Goal: Task Accomplishment & Management: Manage account settings

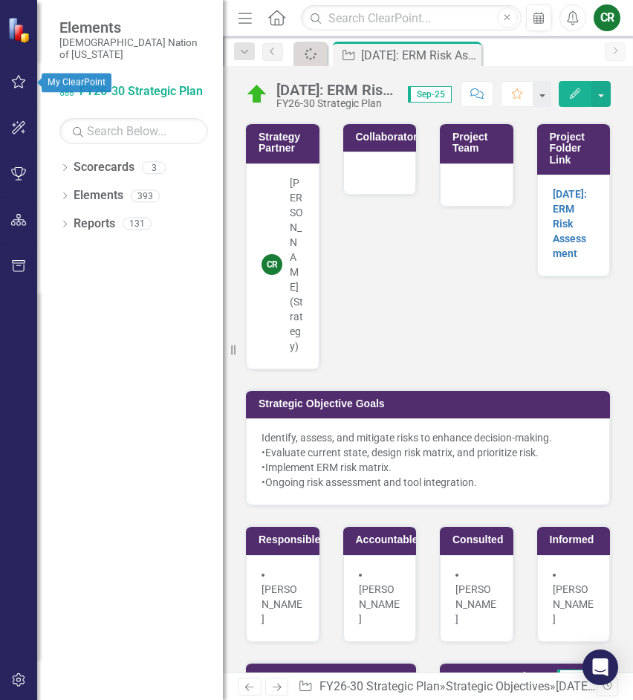
click at [22, 91] on button "button" at bounding box center [18, 82] width 33 height 31
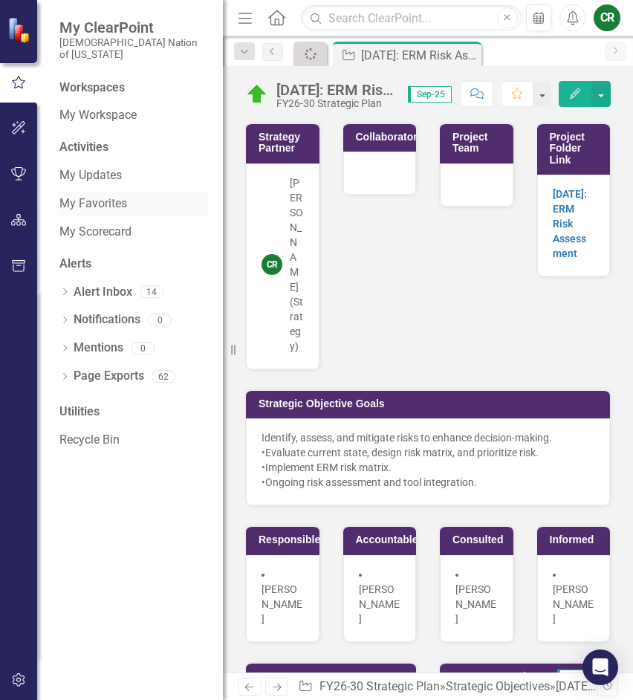
click at [104, 199] on link "My Favorites" at bounding box center [133, 204] width 149 height 17
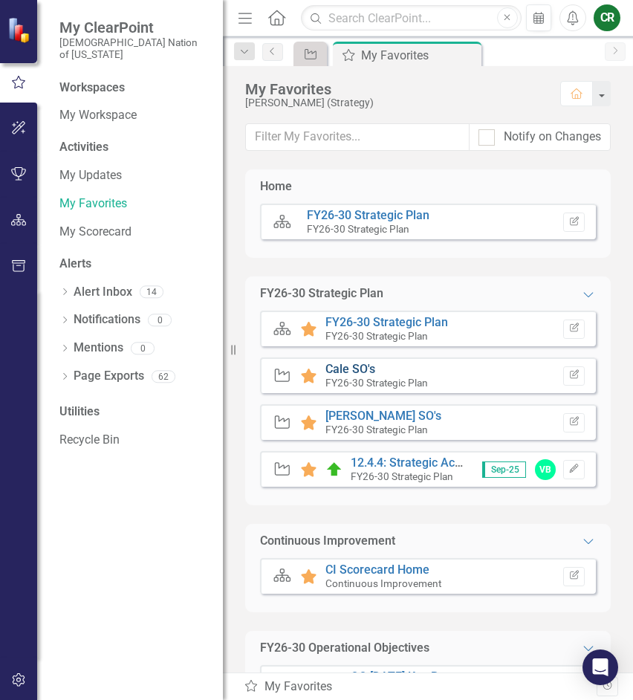
click at [355, 370] on link "Cale SO's" at bounding box center [351, 369] width 50 height 14
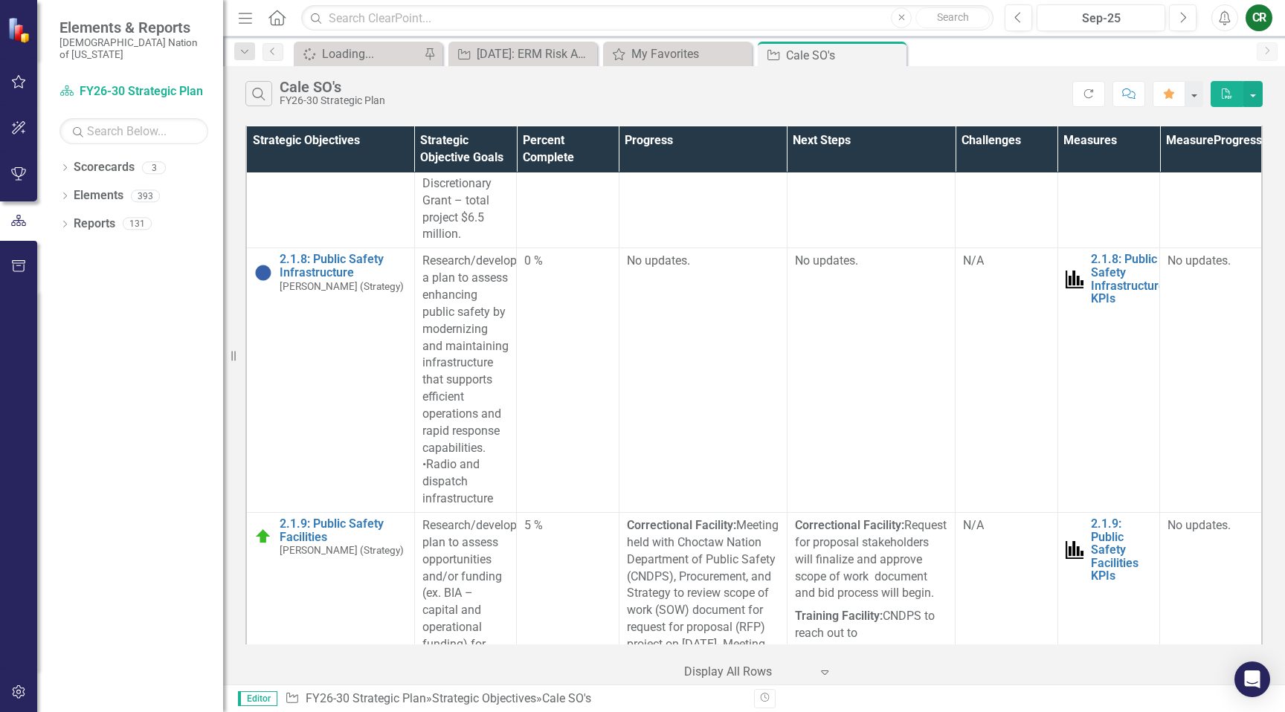
scroll to position [5592, 0]
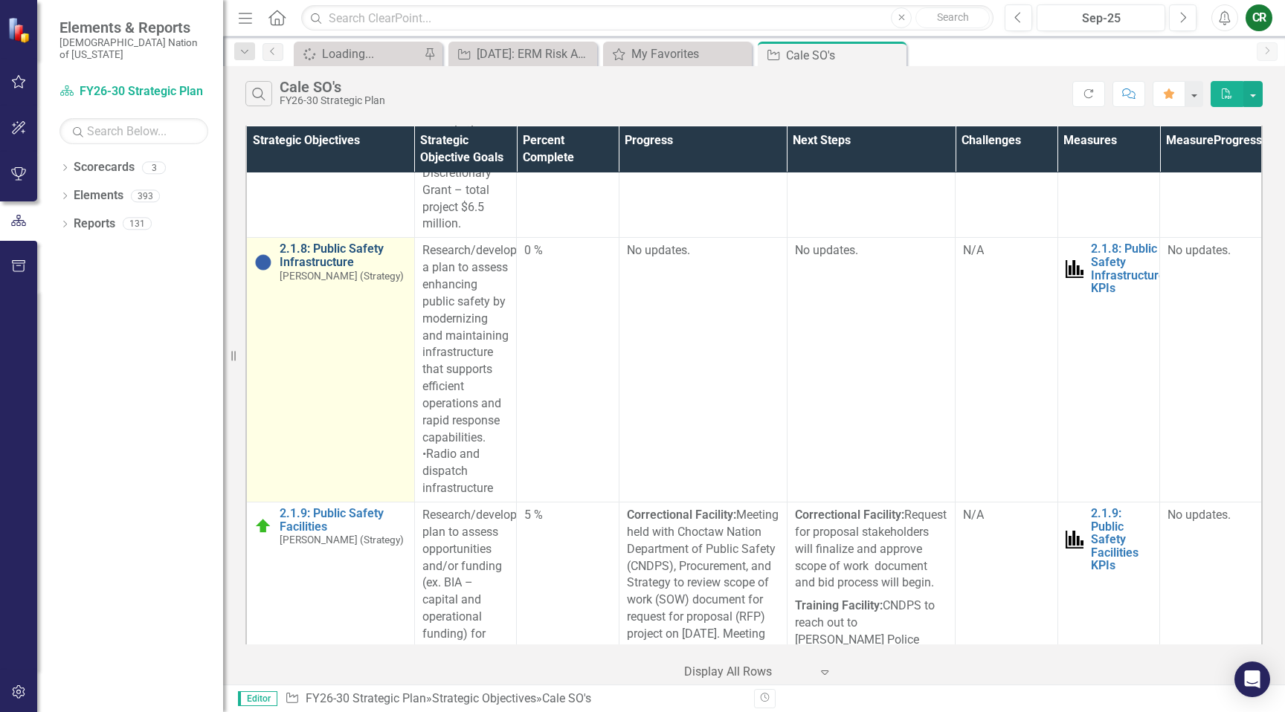
click at [333, 242] on link "2.1.8: Public Safety Infrastructure" at bounding box center [342, 255] width 127 height 26
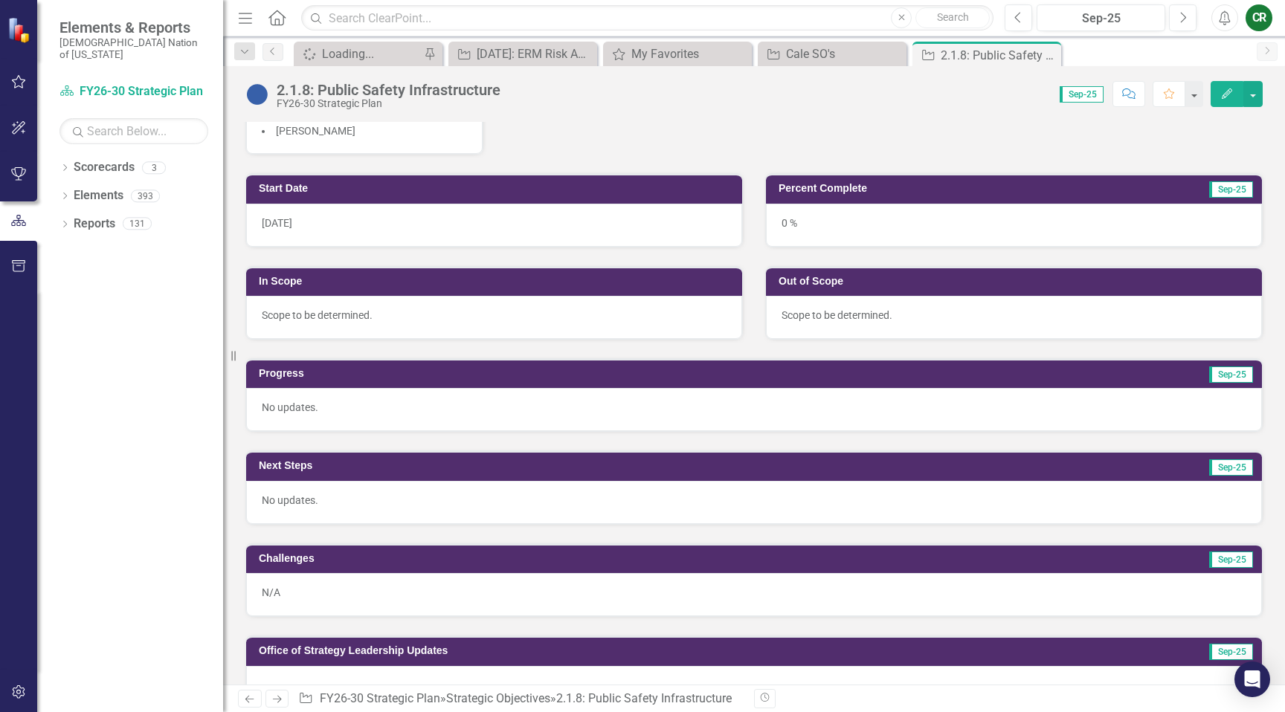
scroll to position [291, 0]
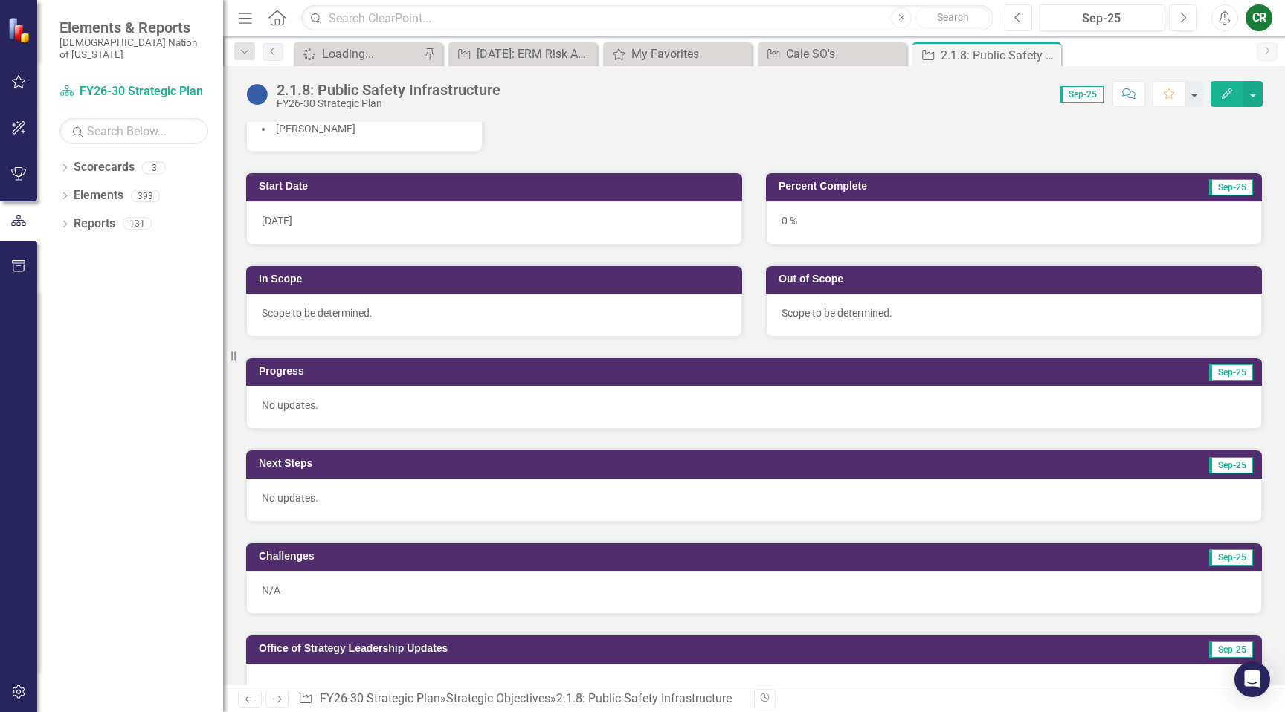
click at [1023, 22] on button "Previous" at bounding box center [1018, 17] width 28 height 27
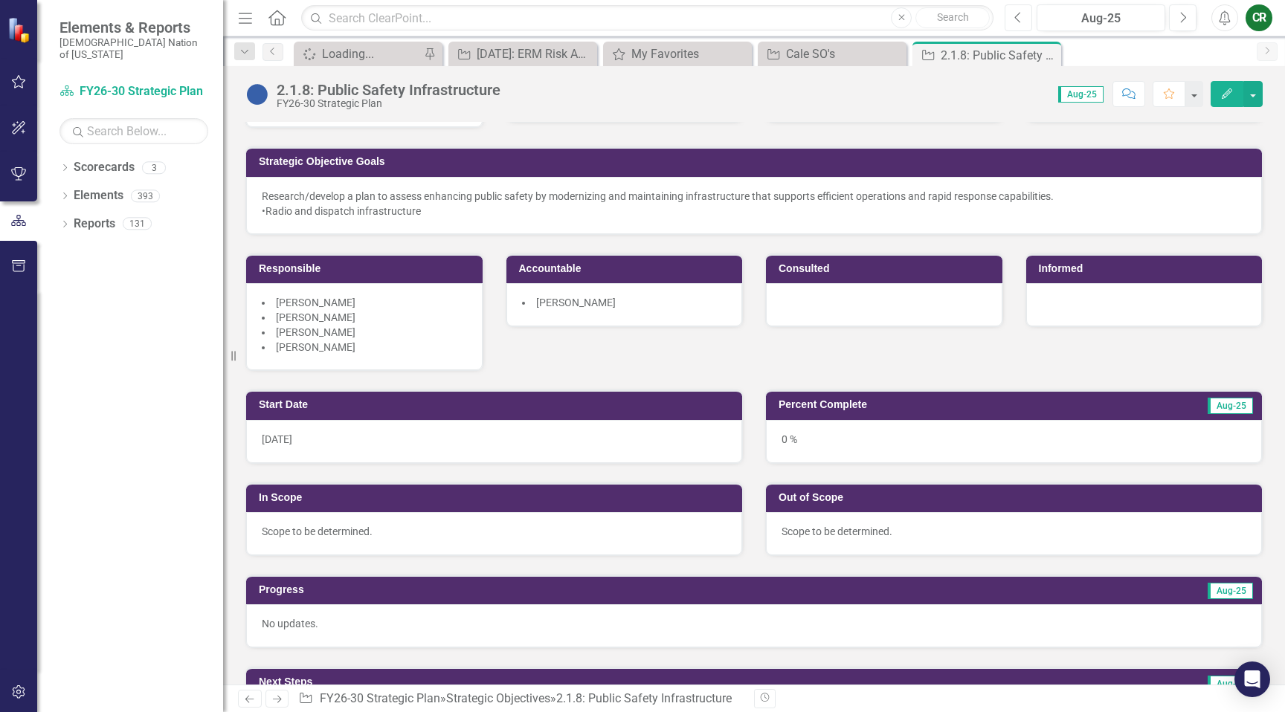
scroll to position [77, 0]
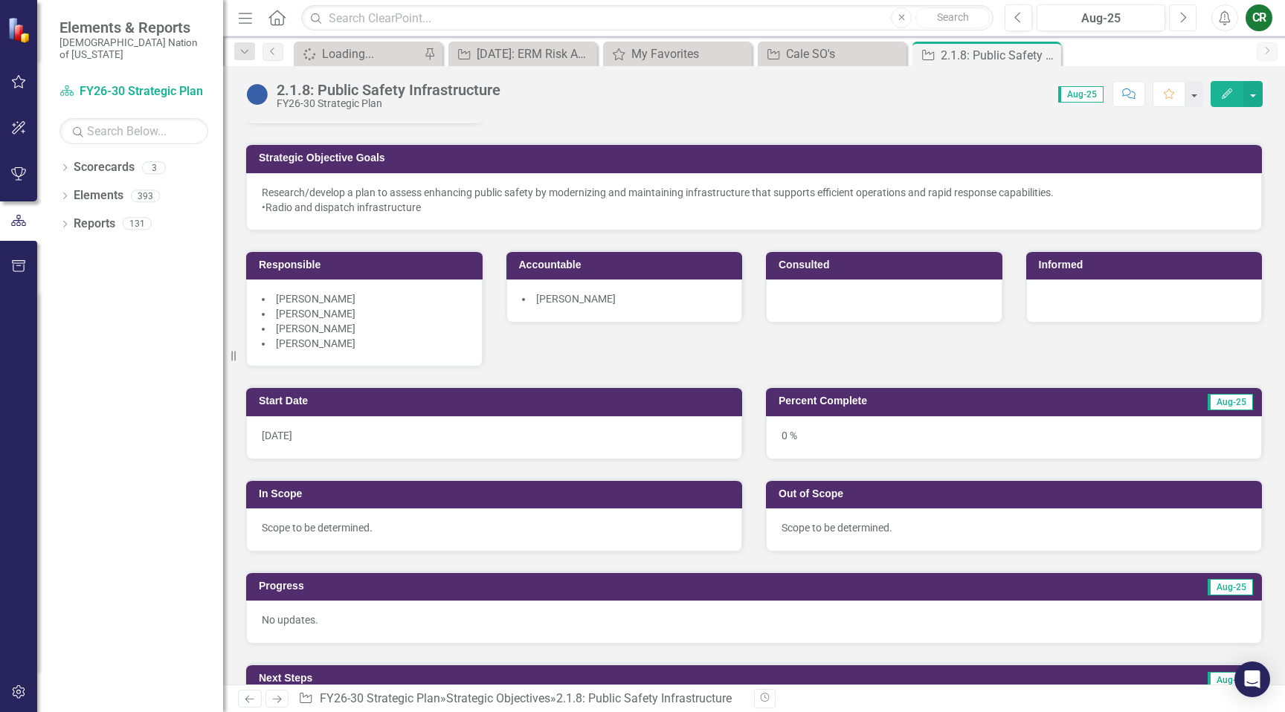
click at [1184, 16] on icon "button" at bounding box center [1183, 17] width 6 height 10
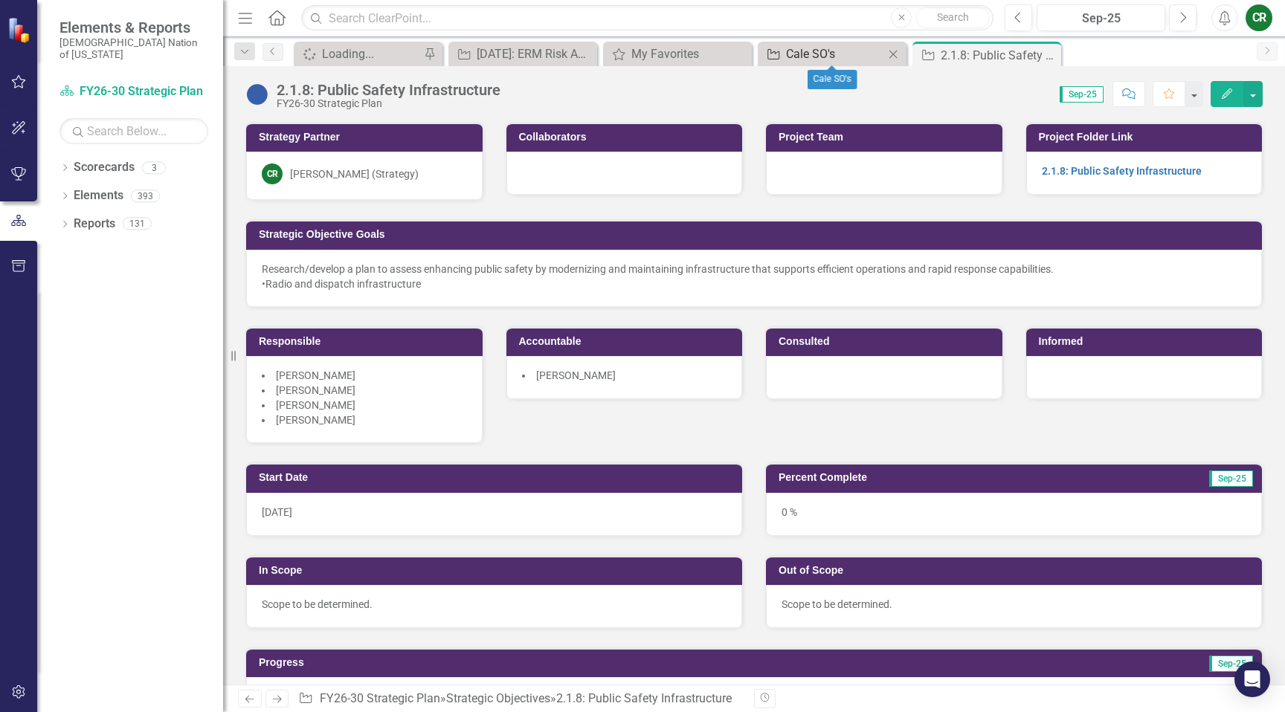
click at [816, 60] on div "Cale SO's" at bounding box center [835, 54] width 98 height 19
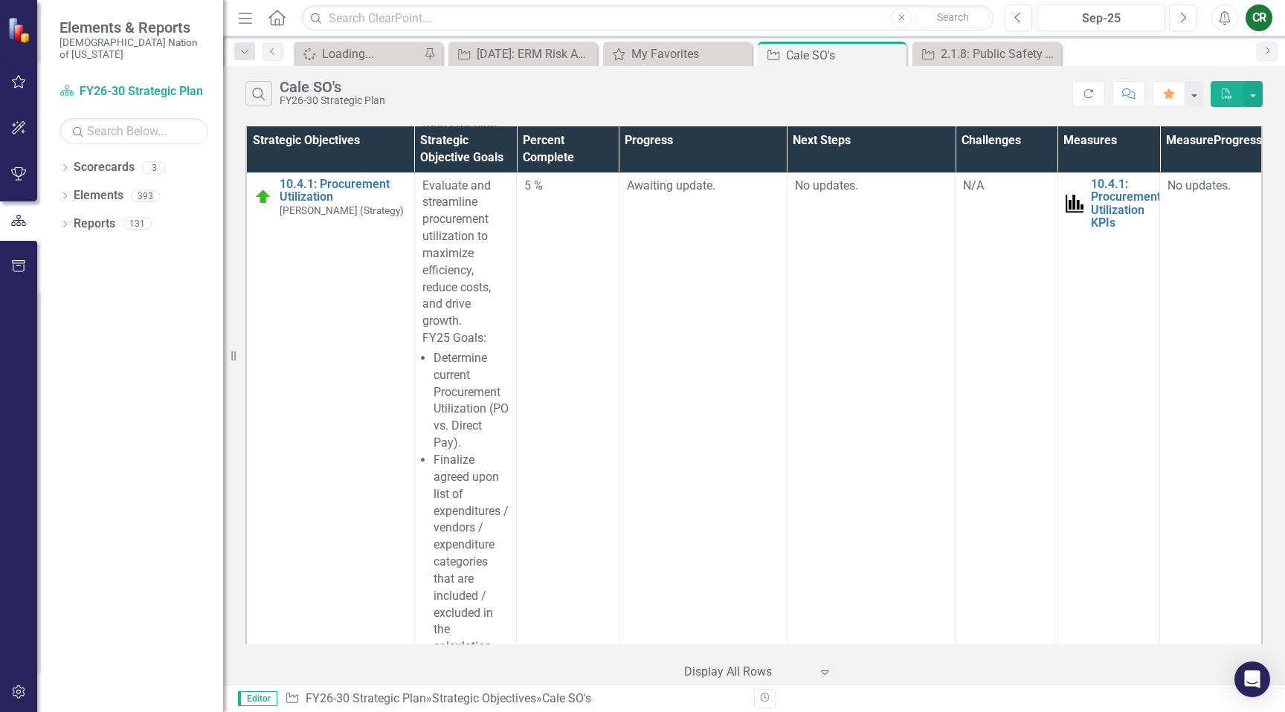
scroll to position [10997, 0]
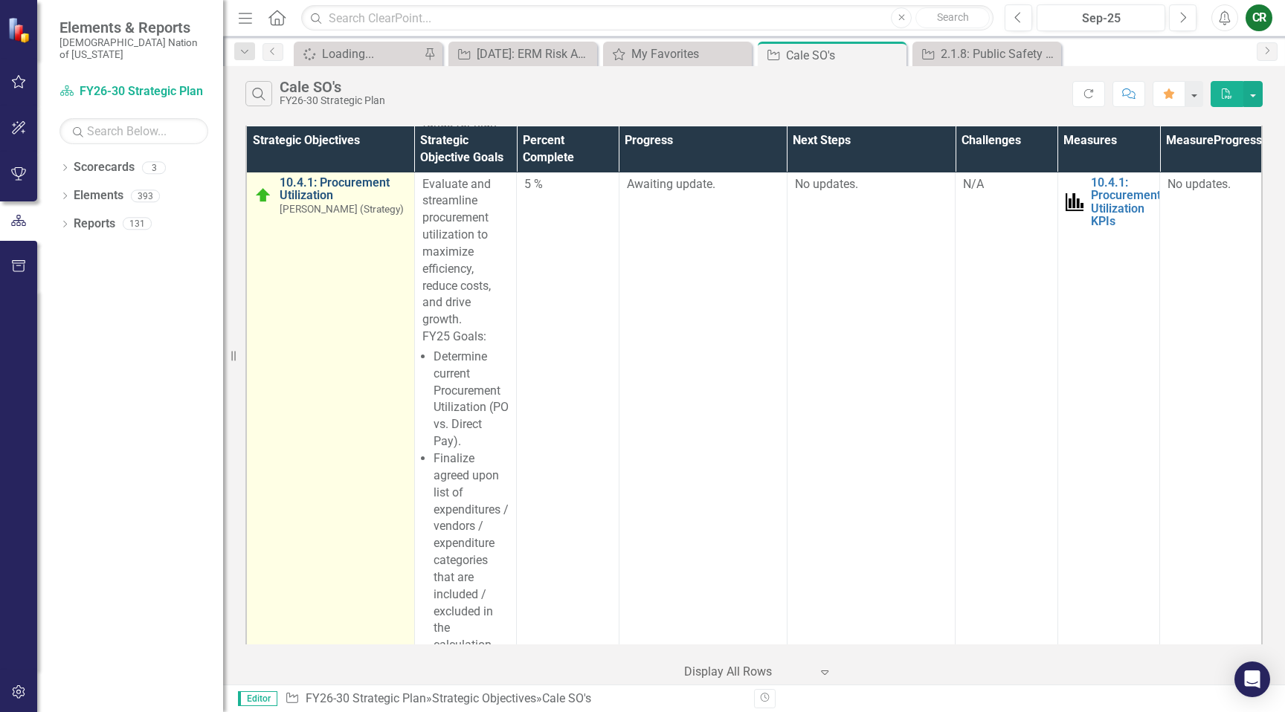
click at [339, 202] on link "10.4.1: Procurement Utilization" at bounding box center [342, 189] width 127 height 26
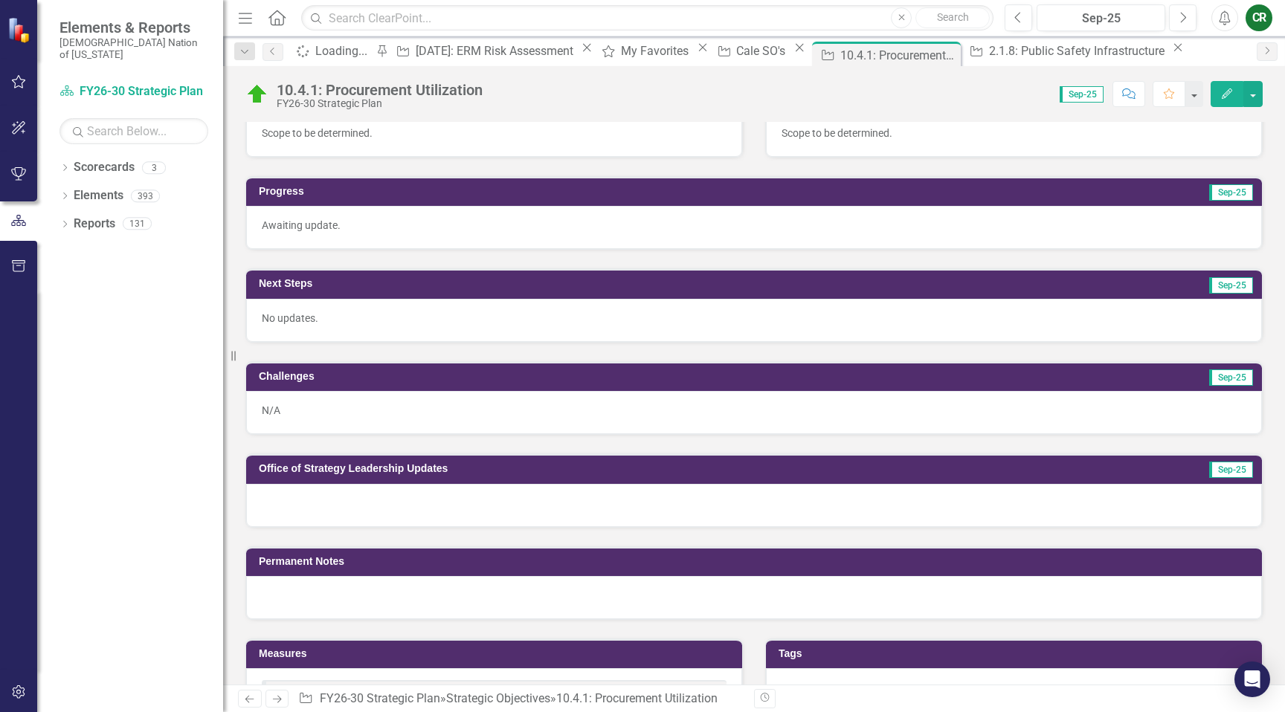
scroll to position [479, 0]
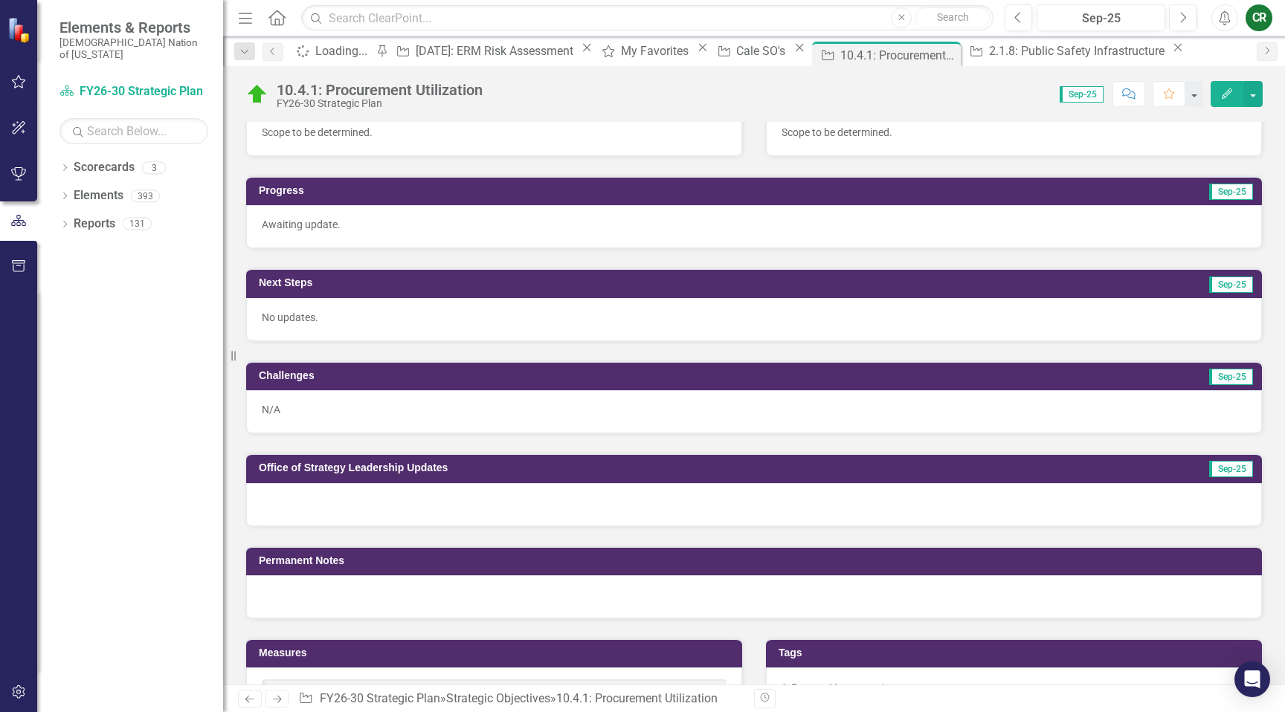
click at [540, 239] on div "Awaiting update." at bounding box center [753, 226] width 1015 height 43
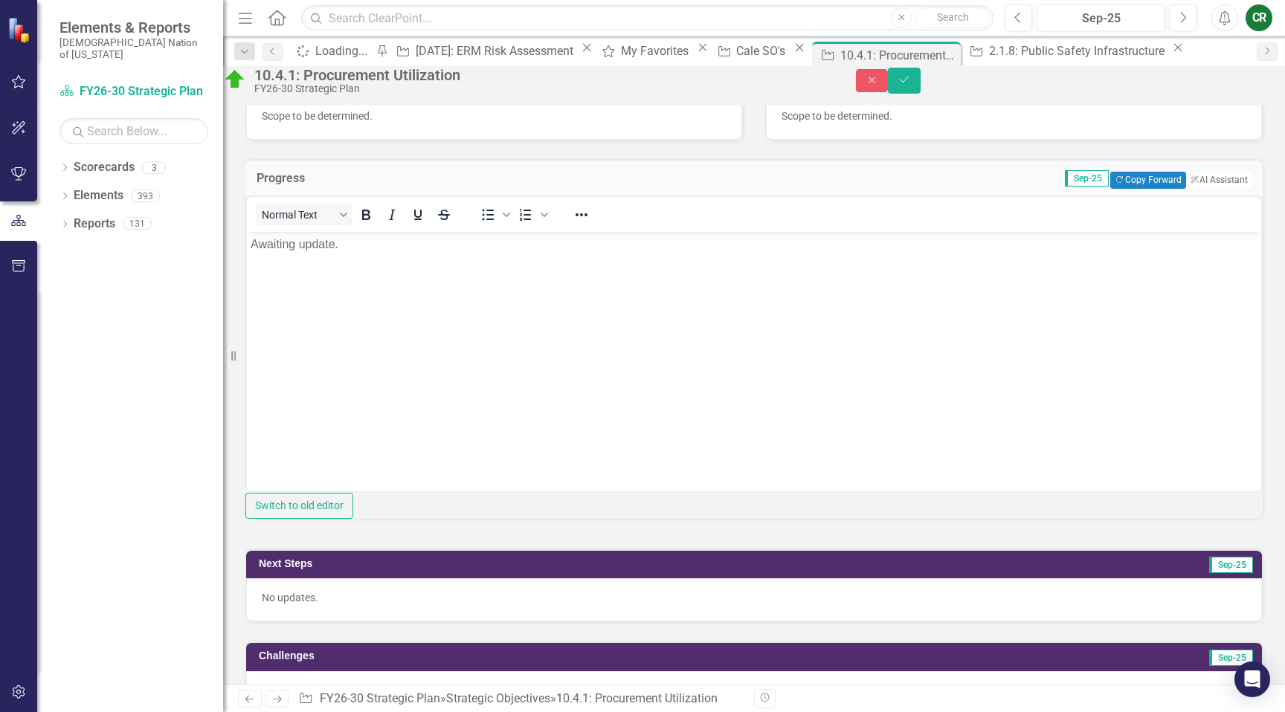
scroll to position [0, 0]
click at [1120, 188] on button "Copy Forward Copy Forward" at bounding box center [1147, 180] width 75 height 16
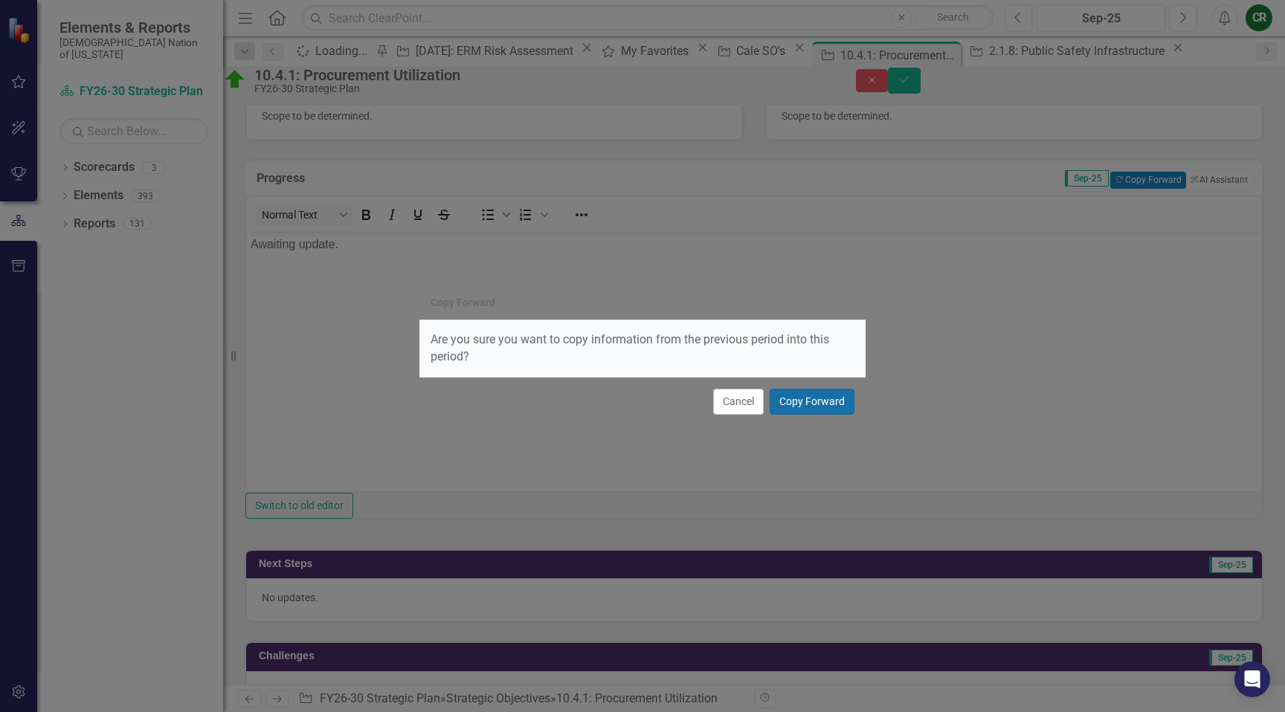
click at [827, 404] on button "Copy Forward" at bounding box center [811, 402] width 85 height 26
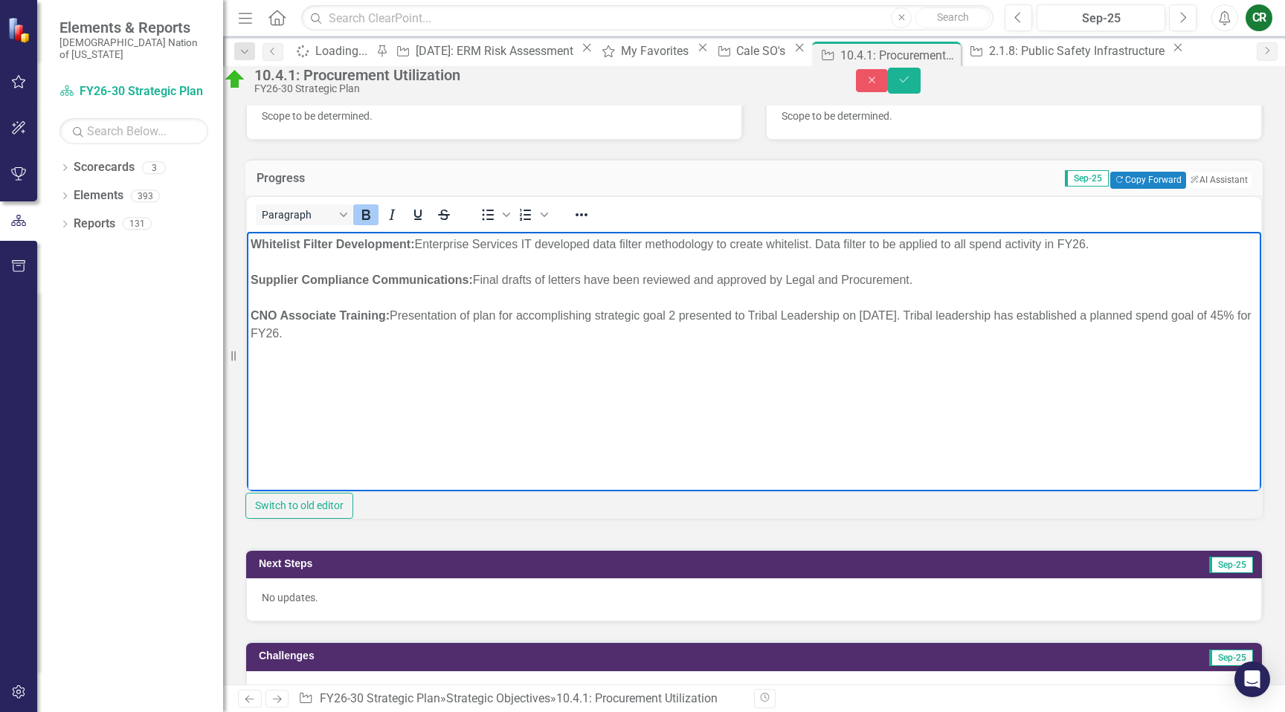
click at [251, 244] on strong "Whitelist Filter Development:" at bounding box center [333, 243] width 164 height 13
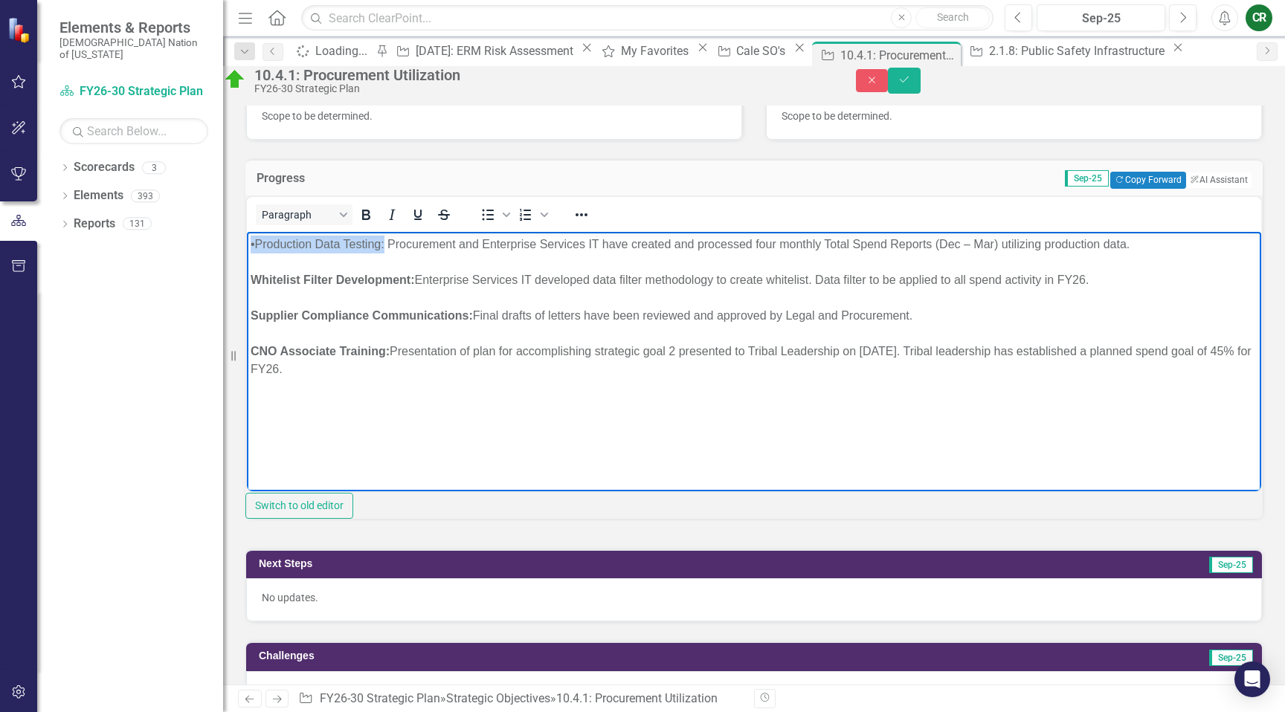
drag, startPoint x: 384, startPoint y: 244, endPoint x: 245, endPoint y: 240, distance: 139.1
click at [247, 240] on html "•Production Data Testing: Procurement and Enterprise Services IT have created a…" at bounding box center [754, 342] width 1014 height 223
drag, startPoint x: 381, startPoint y: 248, endPoint x: 199, endPoint y: 240, distance: 182.3
click at [247, 240] on html "Production Data Testing: Procurement and Enterprise Services IT have created an…" at bounding box center [754, 342] width 1014 height 223
click at [370, 220] on icon "Bold" at bounding box center [366, 215] width 8 height 10
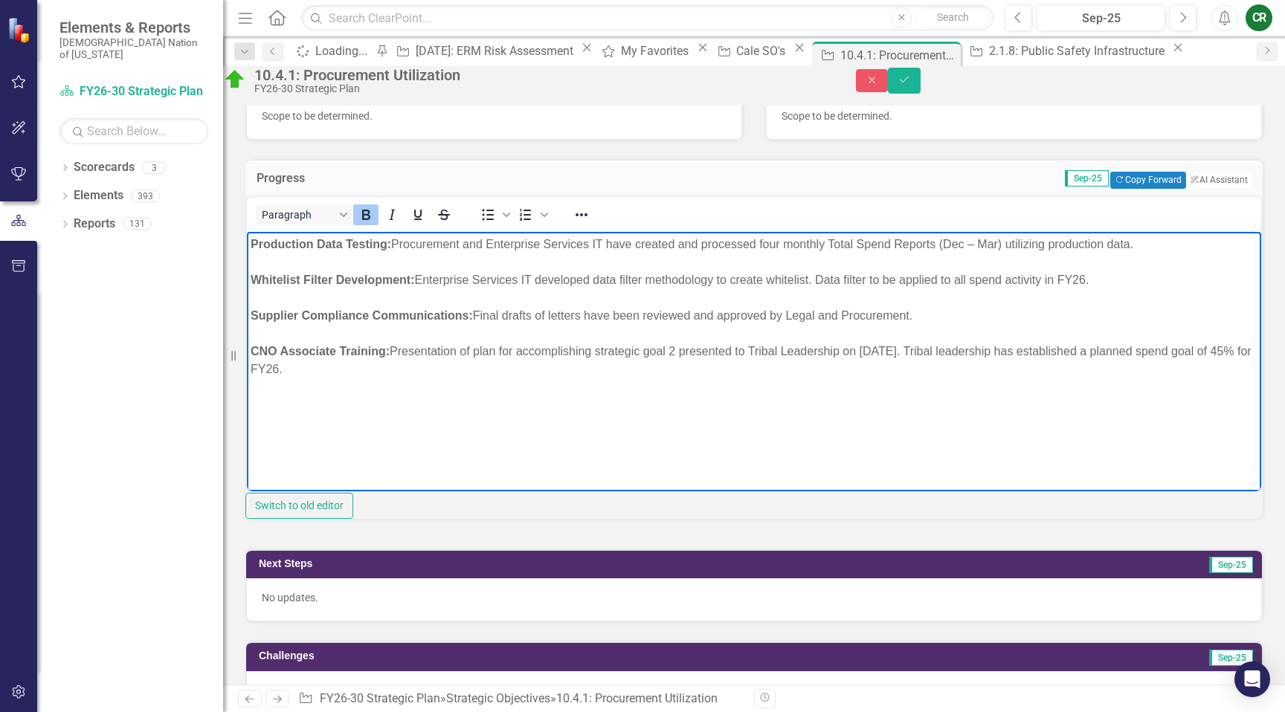
click at [401, 265] on div "Rich Text Area. Press ALT-0 for help." at bounding box center [754, 262] width 1006 height 18
click at [1151, 248] on div "Production Data Testing: Procurement and Enterprise Services IT have created an…" at bounding box center [754, 244] width 1006 height 18
click at [509, 278] on div "Whitelist Filter Development: Enterprise Services IT developed data filter meth…" at bounding box center [754, 280] width 1006 height 18
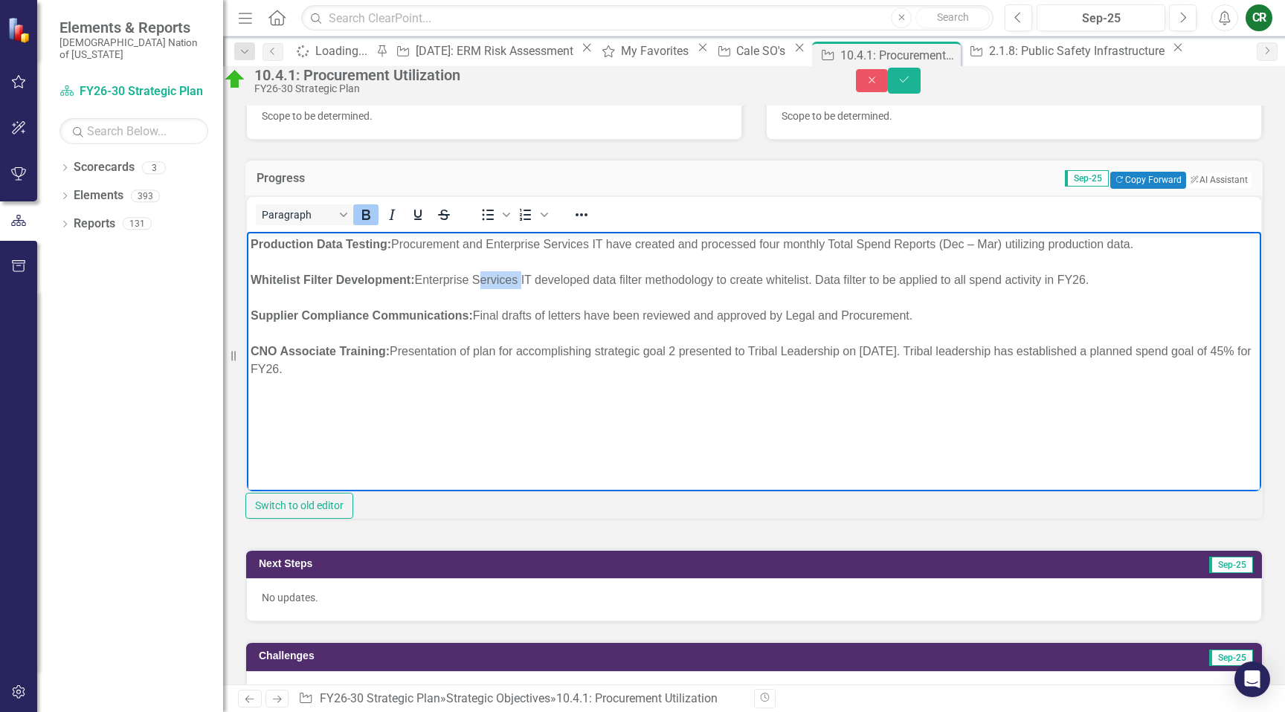
click at [1118, 283] on div "Whitelist Filter Development: Enterprise Services IT developed data filter meth…" at bounding box center [754, 280] width 1006 height 18
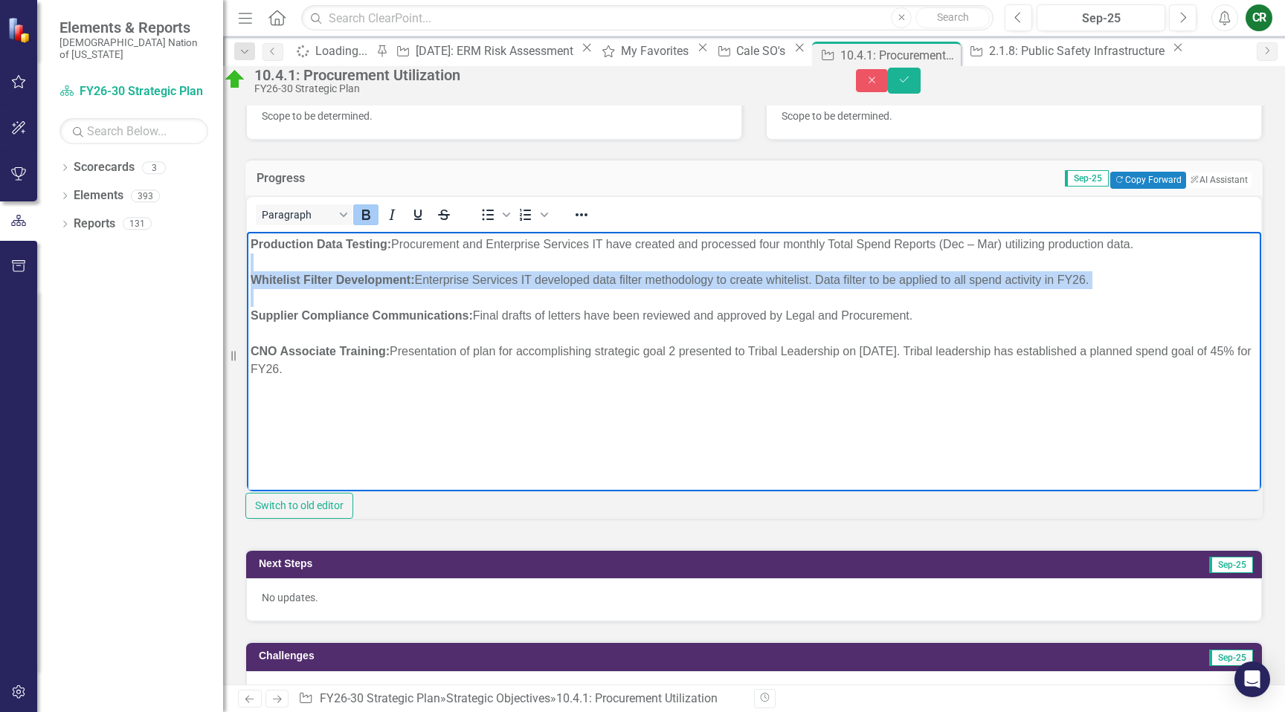
drag, startPoint x: 1117, startPoint y: 283, endPoint x: 724, endPoint y: 269, distance: 393.5
click at [723, 269] on body "Production Data Testing: Procurement and Enterprise Services IT have created an…" at bounding box center [754, 342] width 1014 height 223
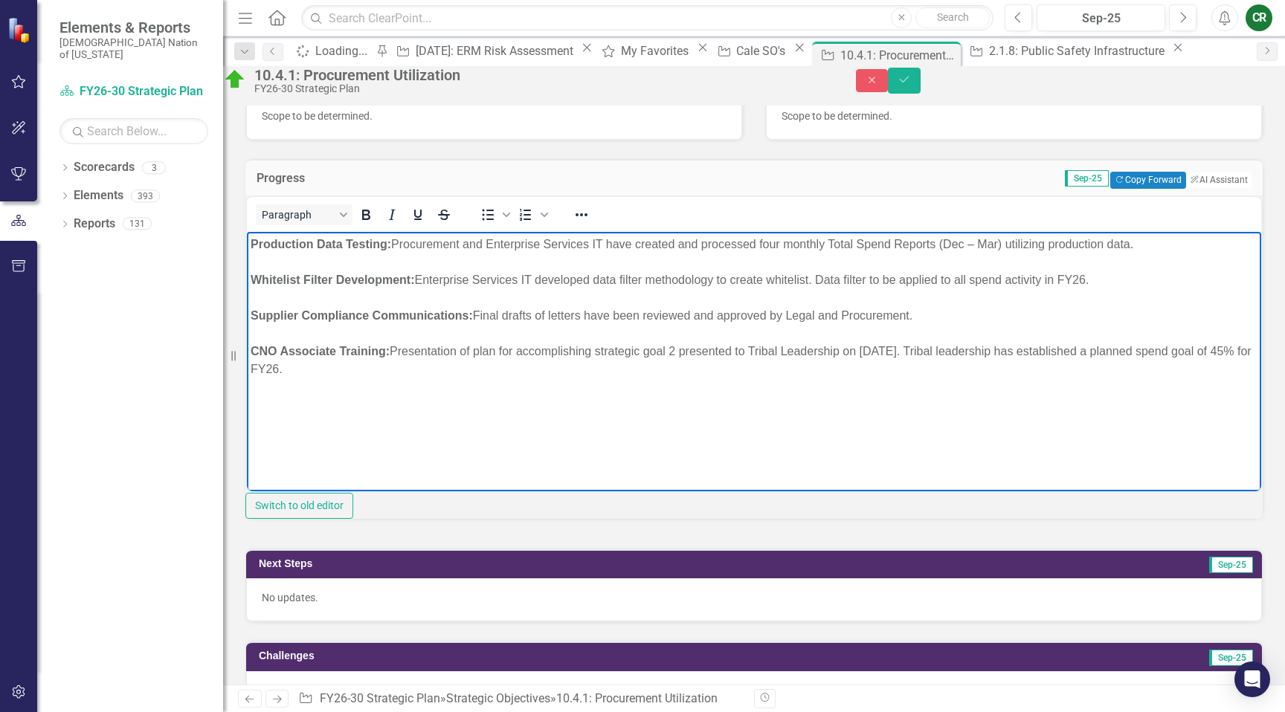
click at [474, 280] on div "Whitelist Filter Development: Enterprise Services IT developed data filter meth…" at bounding box center [754, 280] width 1006 height 18
click at [417, 279] on div "Whitelist Filter Development: Enterprise Services IT developed data filter meth…" at bounding box center [754, 280] width 1006 height 18
drag, startPoint x: 417, startPoint y: 279, endPoint x: 548, endPoint y: 279, distance: 130.8
click at [548, 279] on div "Whitelist Filter Development: Enterprise Services IT developed data filter meth…" at bounding box center [754, 280] width 1006 height 18
click at [563, 282] on div "Whitelist Filter Development: Enterprise Services IT developed data filter meth…" at bounding box center [754, 280] width 1006 height 18
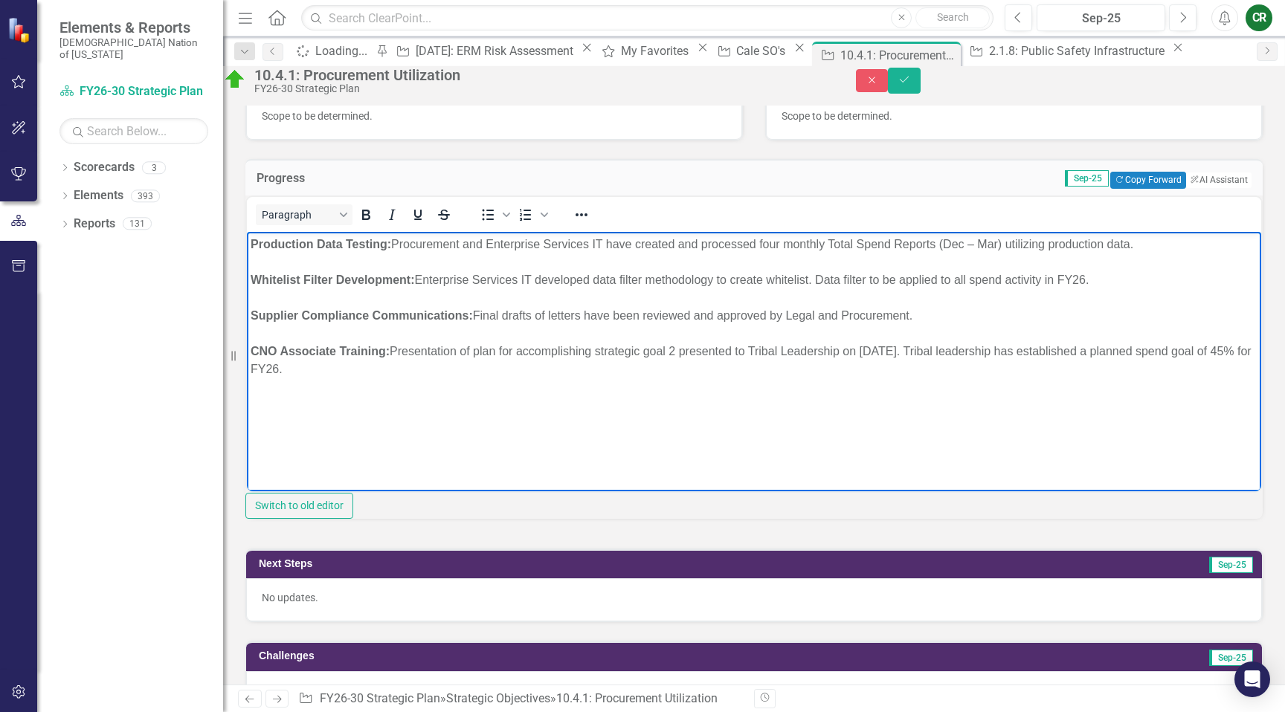
drag, startPoint x: 419, startPoint y: 282, endPoint x: 1092, endPoint y: 279, distance: 672.7
click at [1092, 279] on div "Whitelist Filter Development: Enterprise Services IT developed data filter meth…" at bounding box center [754, 280] width 1006 height 18
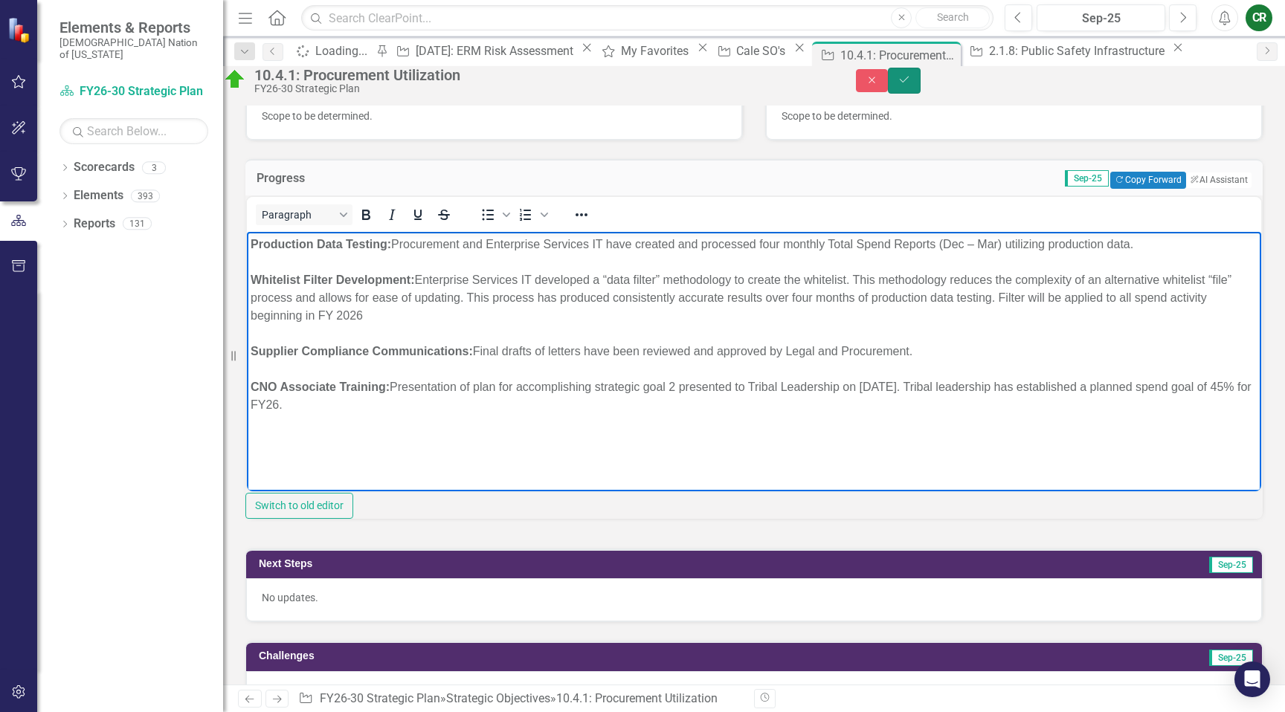
click at [920, 94] on button "Save" at bounding box center [904, 81] width 33 height 26
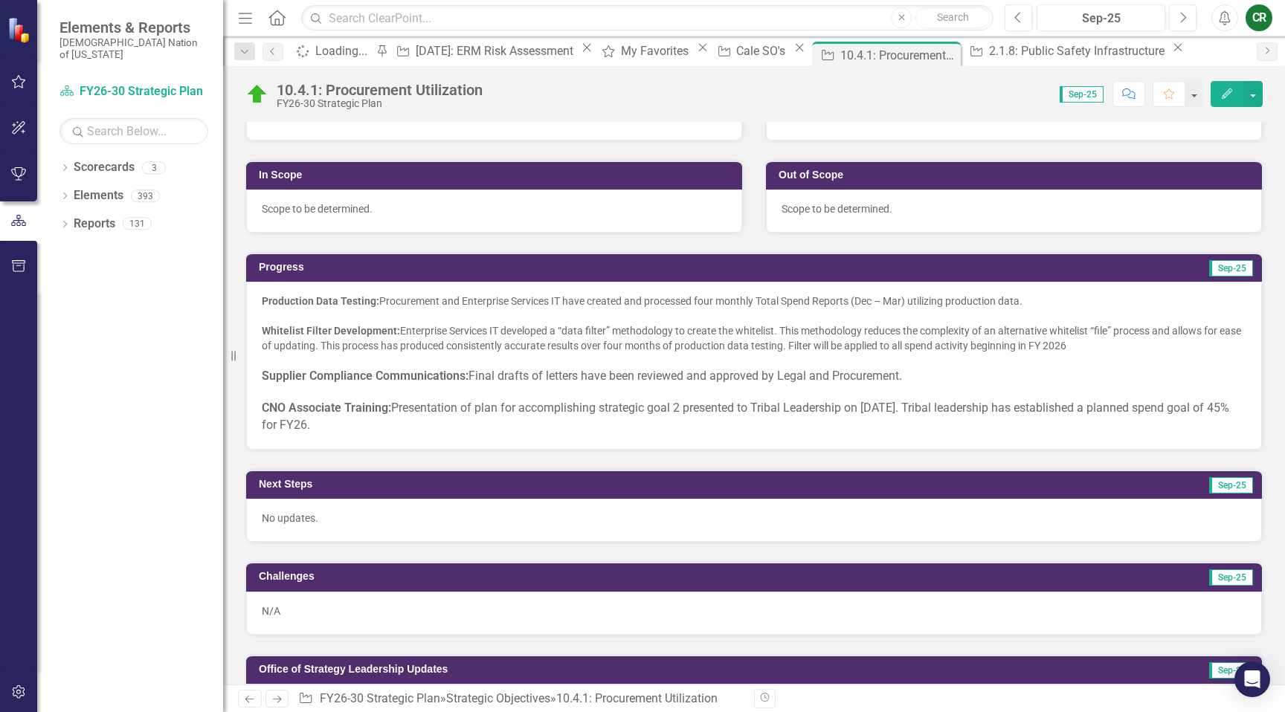
scroll to position [396, 0]
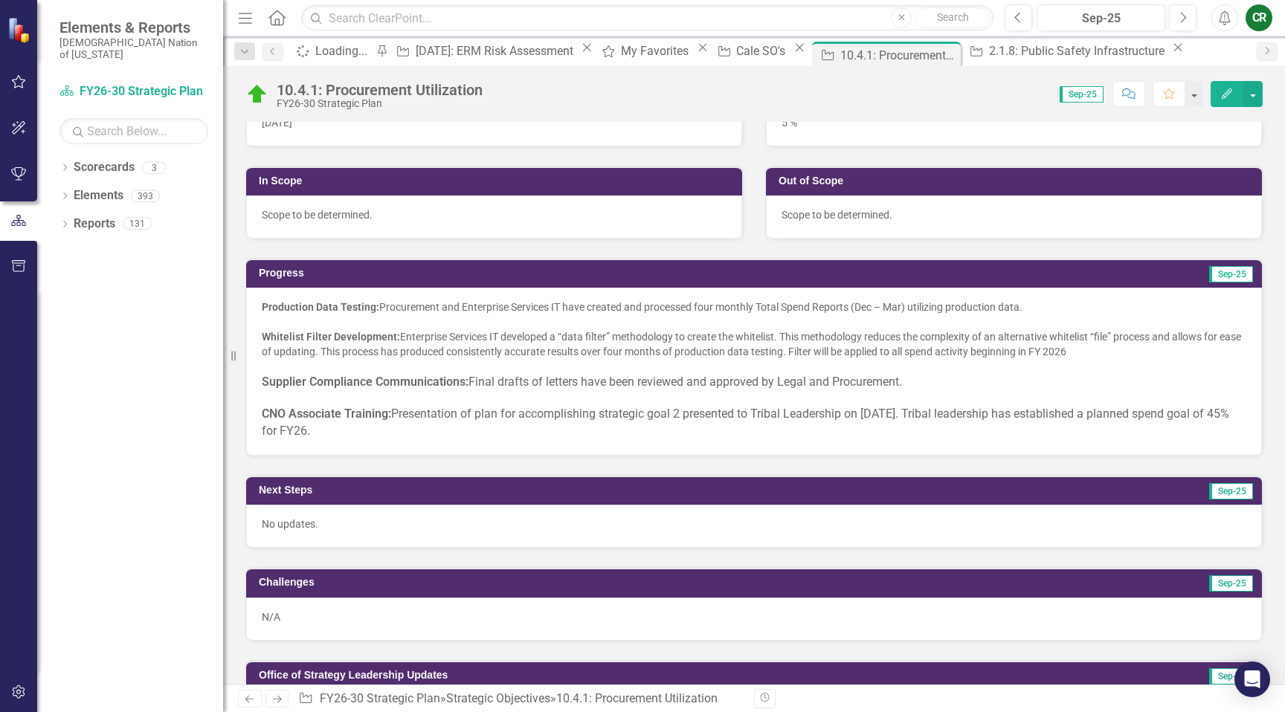
click at [781, 381] on span "Supplier Compliance Communications: Final drafts of letters have been reviewed …" at bounding box center [582, 382] width 640 height 14
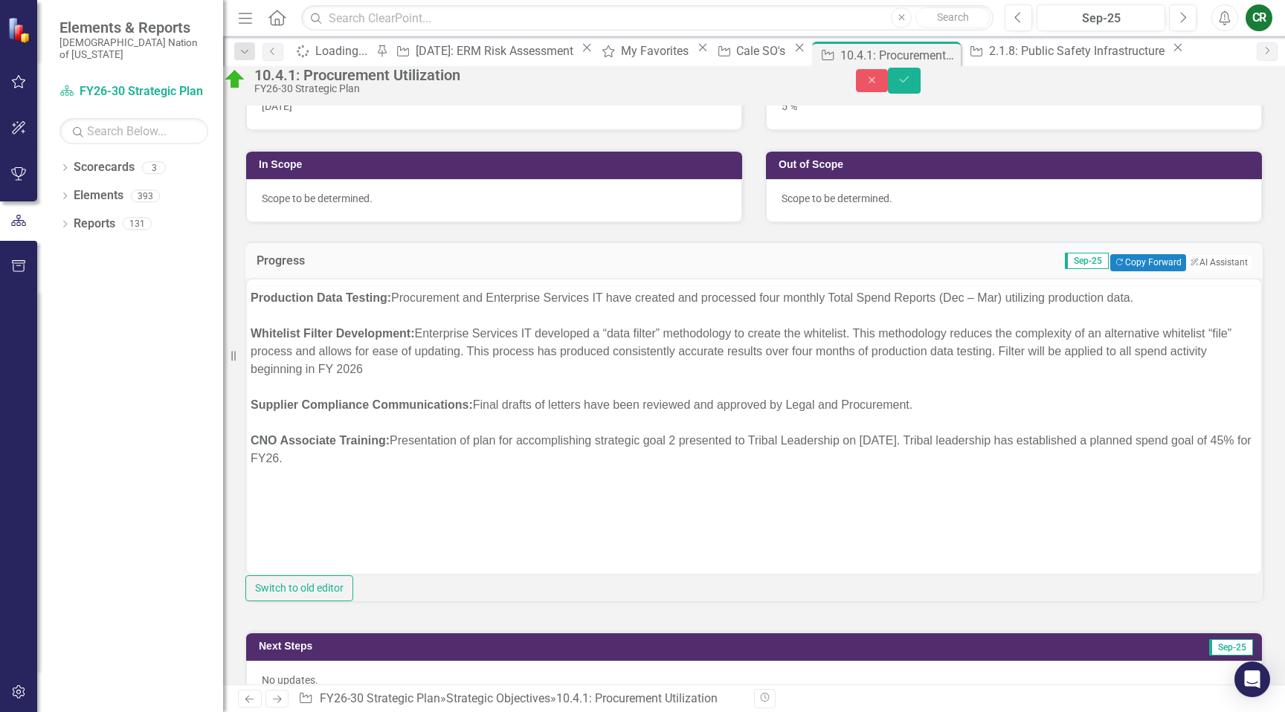
scroll to position [0, 0]
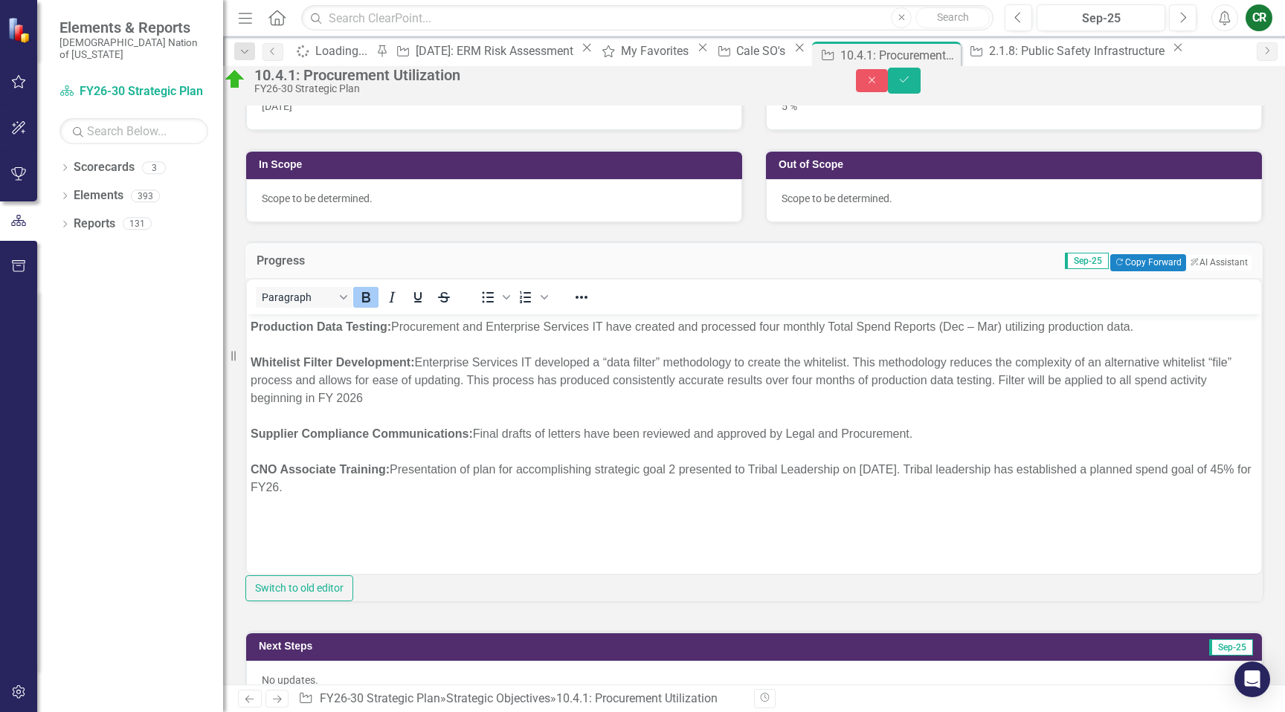
click at [765, 370] on div "Whitelist Filter Development: Enterprise Services IT developed a “data filter” …" at bounding box center [754, 380] width 1006 height 54
click at [757, 395] on div "Whitelist Filter Development: Enterprise Services IT developed a “data filter” …" at bounding box center [754, 380] width 1006 height 54
click at [752, 433] on span "Supplier Compliance Communications: Final drafts of letters have been reviewed …" at bounding box center [582, 433] width 662 height 13
click at [710, 378] on div "Whitelist Filter Development: Enterprise Services IT developed a “data filter” …" at bounding box center [754, 380] width 1006 height 54
click at [590, 306] on icon "Reveal or hide additional toolbar items" at bounding box center [581, 297] width 18 height 18
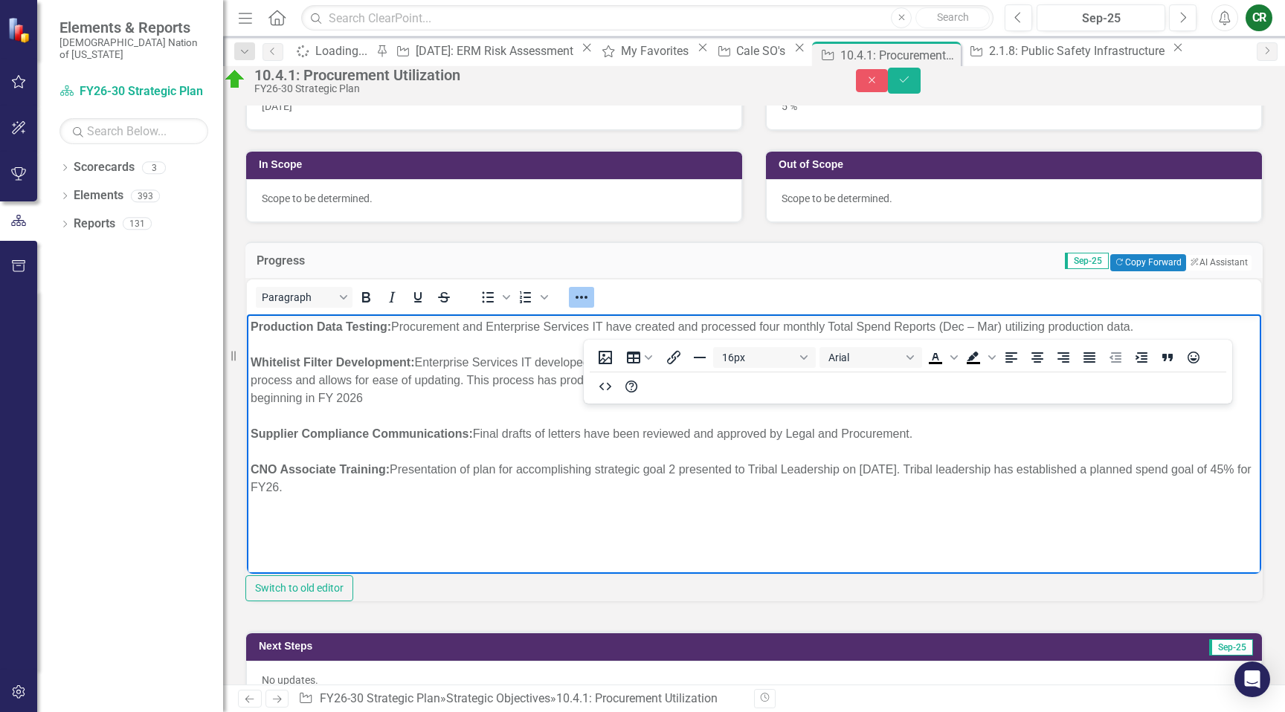
click at [595, 383] on div "Whitelist Filter Development: Enterprise Services IT developed a “data filter” …" at bounding box center [754, 380] width 1006 height 54
click at [552, 379] on div "Whitelist Filter Development: Enterprise Services IT developed a “data filter” …" at bounding box center [754, 380] width 1006 height 54
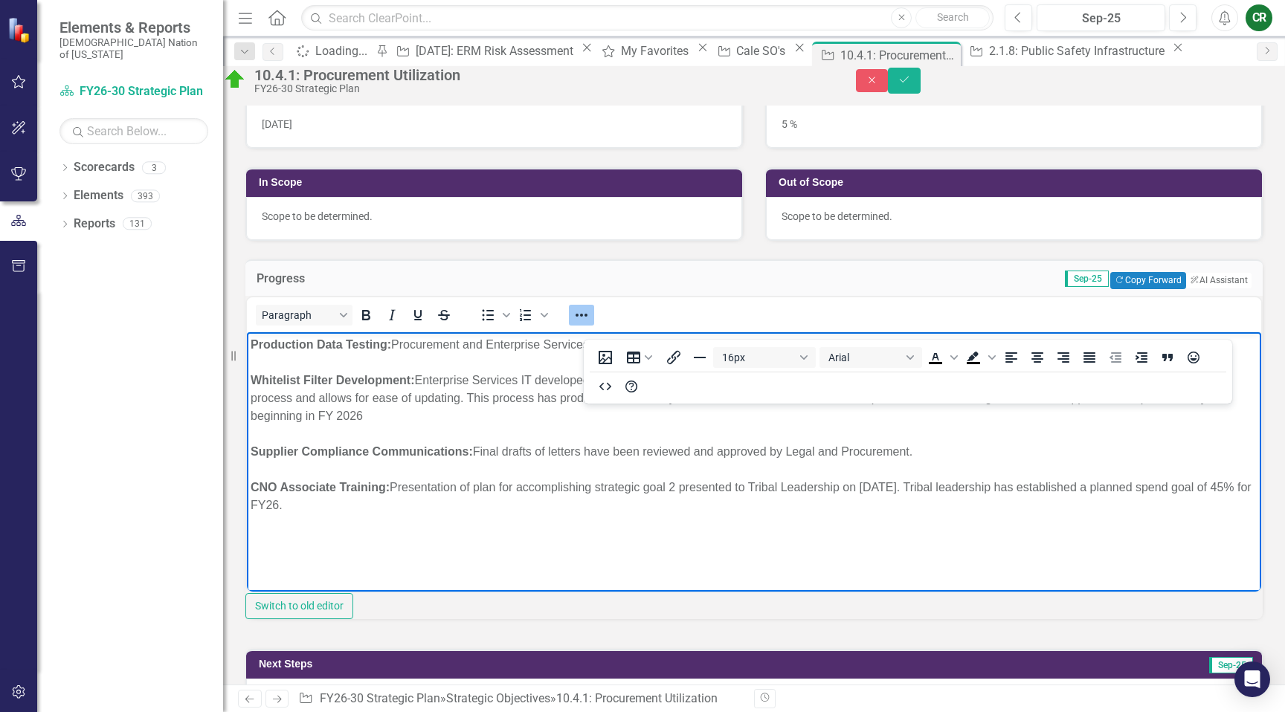
click at [568, 450] on span "Supplier Compliance Communications: Final drafts of letters have been reviewed …" at bounding box center [582, 451] width 662 height 13
click at [556, 400] on div "Whitelist Filter Development: Enterprise Services IT developed a “data filter” …" at bounding box center [754, 398] width 1006 height 54
click at [564, 453] on span "Supplier Compliance Communications: Final drafts of letters have been reviewed …" at bounding box center [582, 451] width 662 height 13
click at [561, 394] on div "Whitelist Filter Development: Enterprise Services IT developed a “data filter” …" at bounding box center [754, 398] width 1006 height 54
click at [568, 456] on span "Supplier Compliance Communications: Final drafts of letters have been reviewed …" at bounding box center [582, 451] width 662 height 13
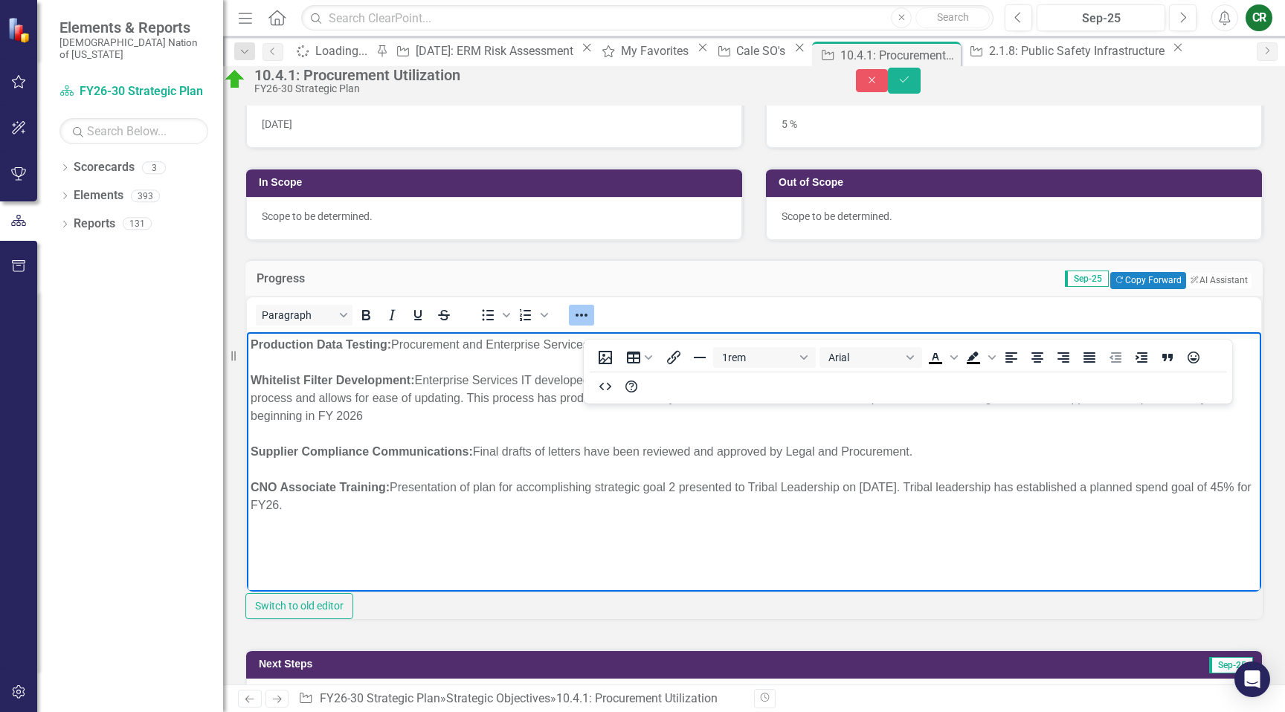
click at [570, 401] on div "Whitelist Filter Development: Enterprise Services IT developed a “data filter” …" at bounding box center [754, 398] width 1006 height 54
click at [808, 359] on button "16px" at bounding box center [764, 357] width 103 height 21
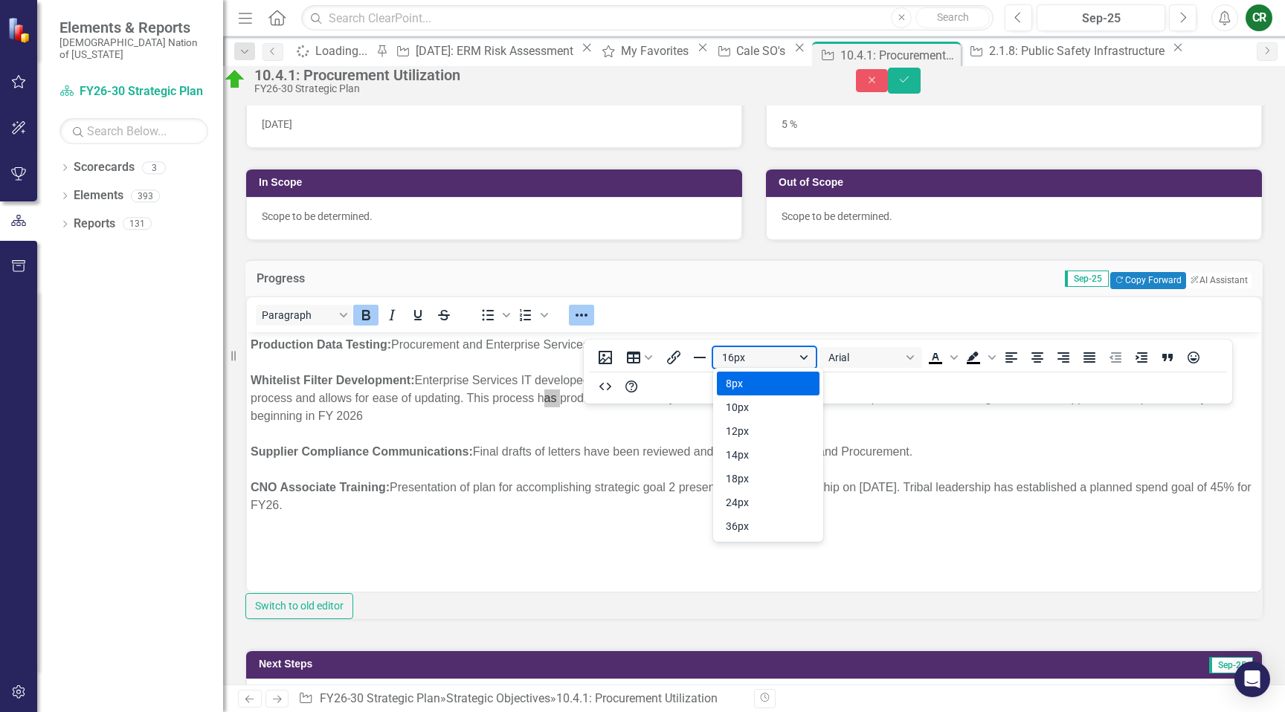
click at [747, 347] on button "16px" at bounding box center [764, 357] width 103 height 21
click at [748, 354] on button "16px" at bounding box center [764, 357] width 103 height 21
click at [615, 454] on span "Supplier Compliance Communications: Final drafts of letters have been reviewed …" at bounding box center [582, 451] width 662 height 13
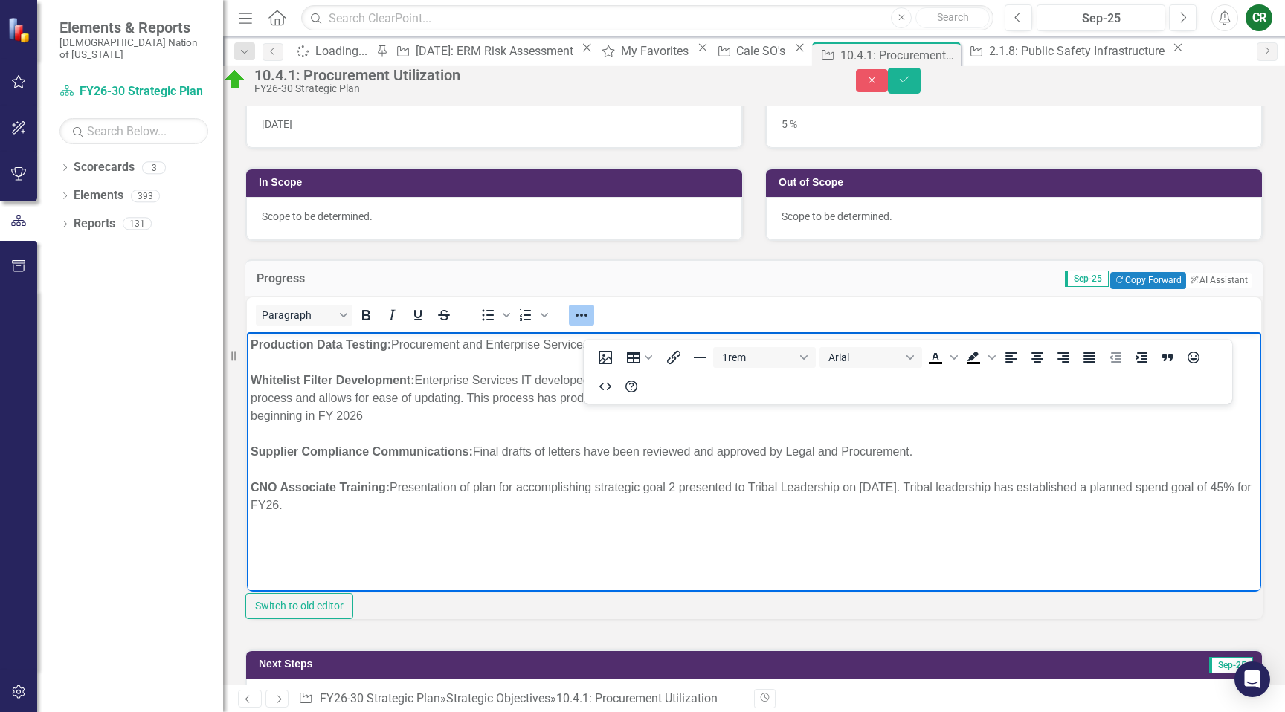
click at [613, 313] on div "Paragraph To open the popup, press Shift+Enter To open the popup, press Shift+E…" at bounding box center [753, 457] width 1017 height 323
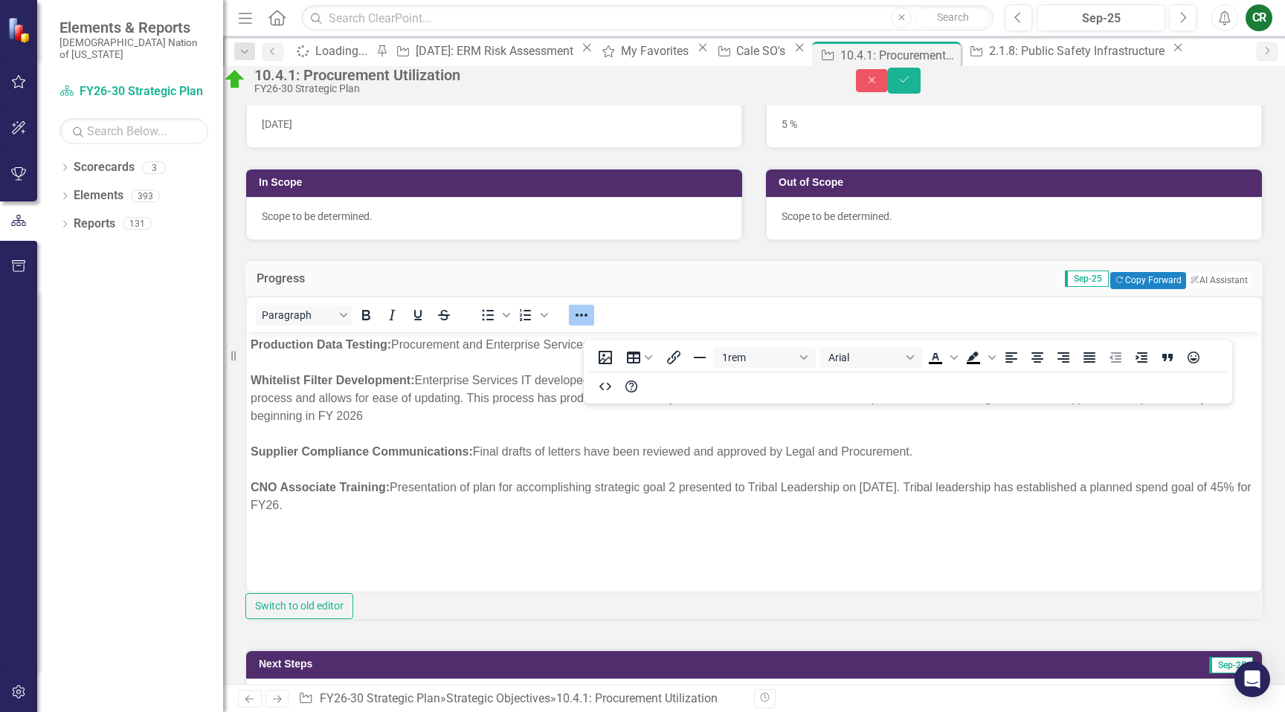
click at [592, 326] on button "Reveal or hide additional toolbar items" at bounding box center [581, 315] width 25 height 21
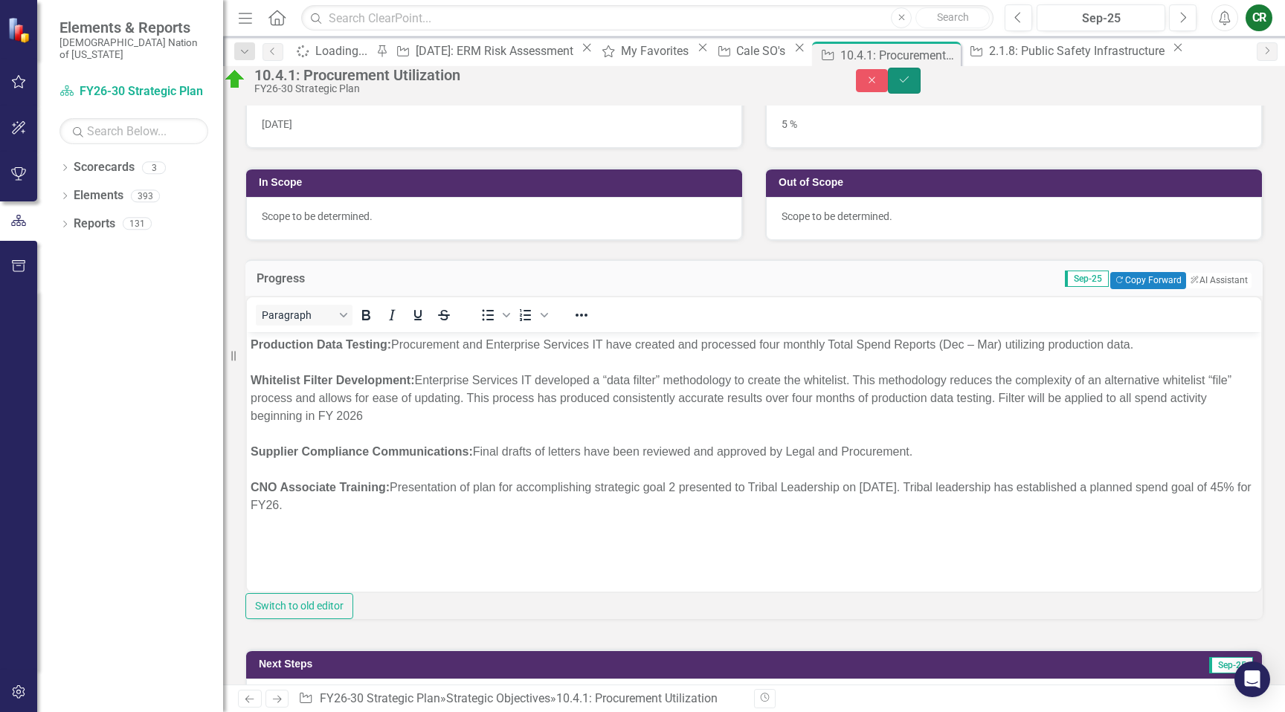
click at [911, 85] on icon "Save" at bounding box center [903, 79] width 13 height 10
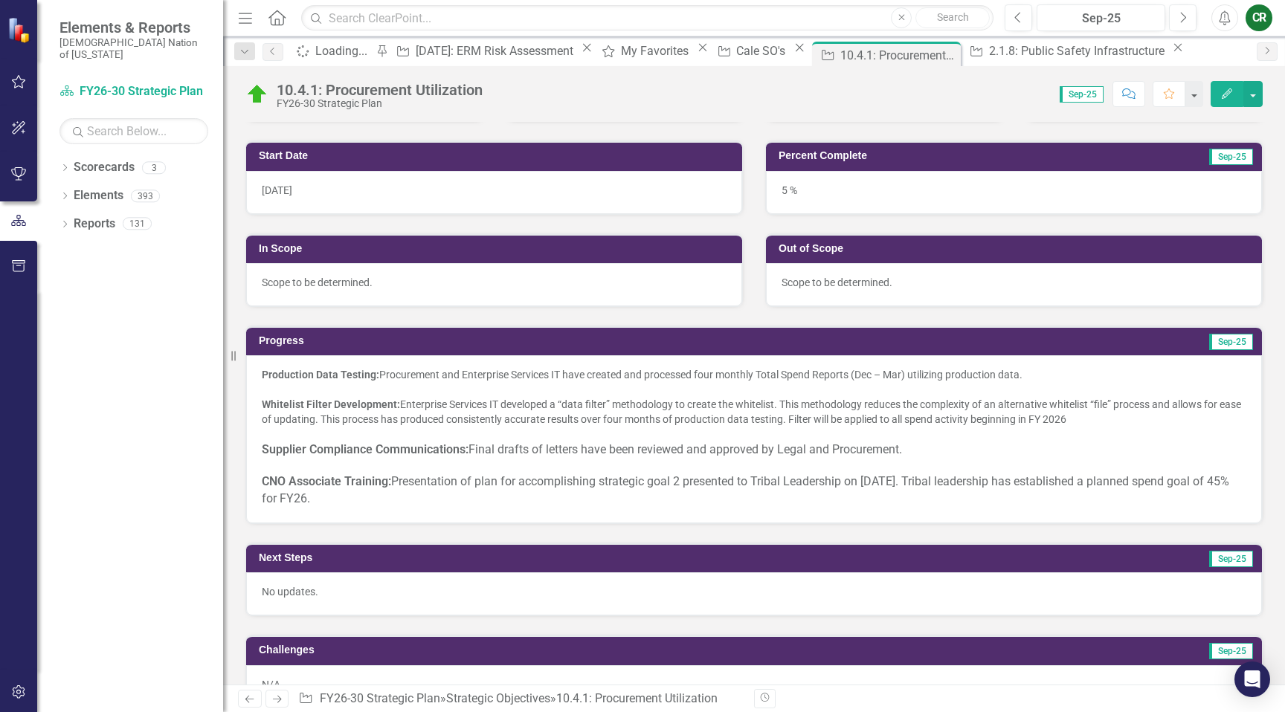
scroll to position [332, 0]
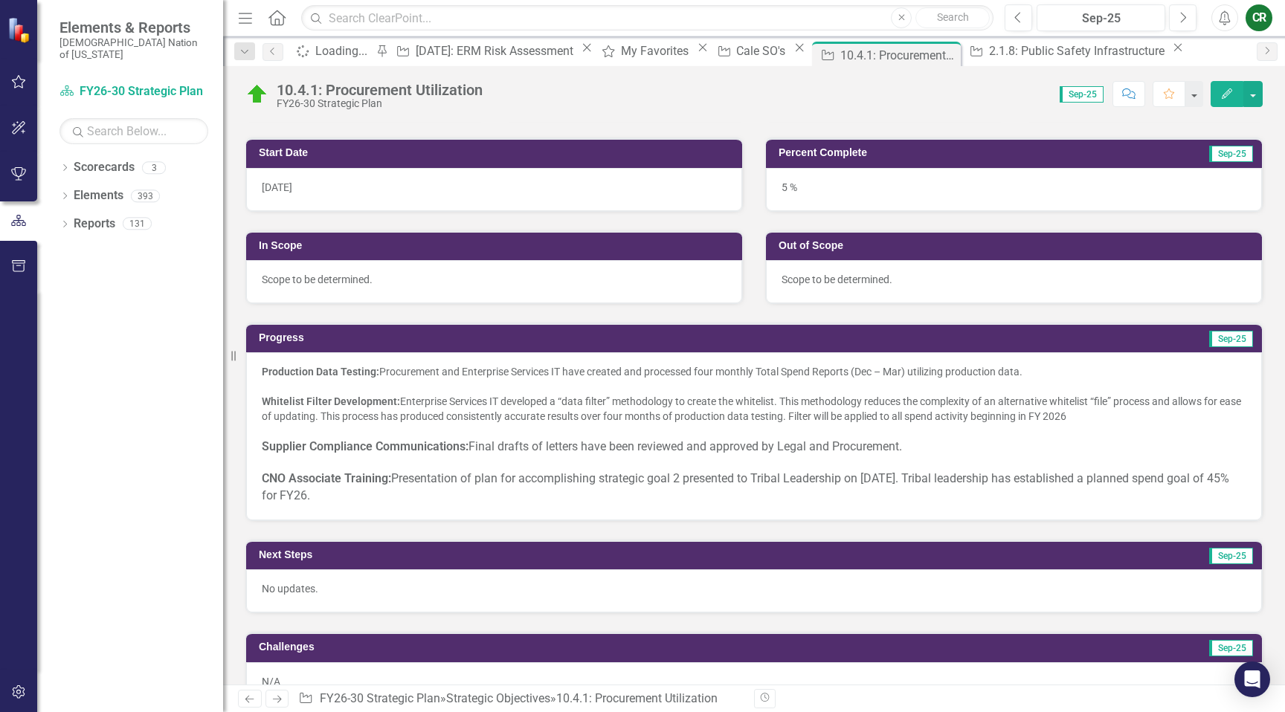
click at [411, 497] on div "CNO Associate Training: Presentation of plan for accomplishing strategic goal 2…" at bounding box center [754, 488] width 984 height 34
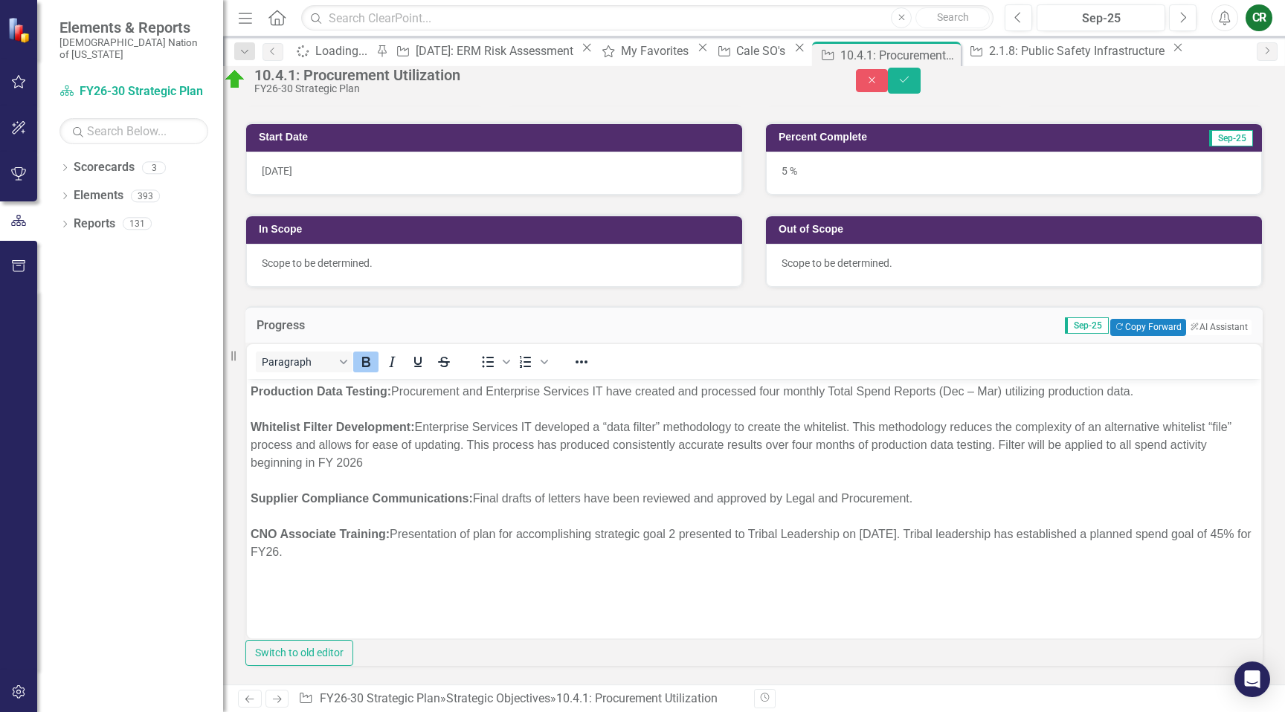
scroll to position [0, 0]
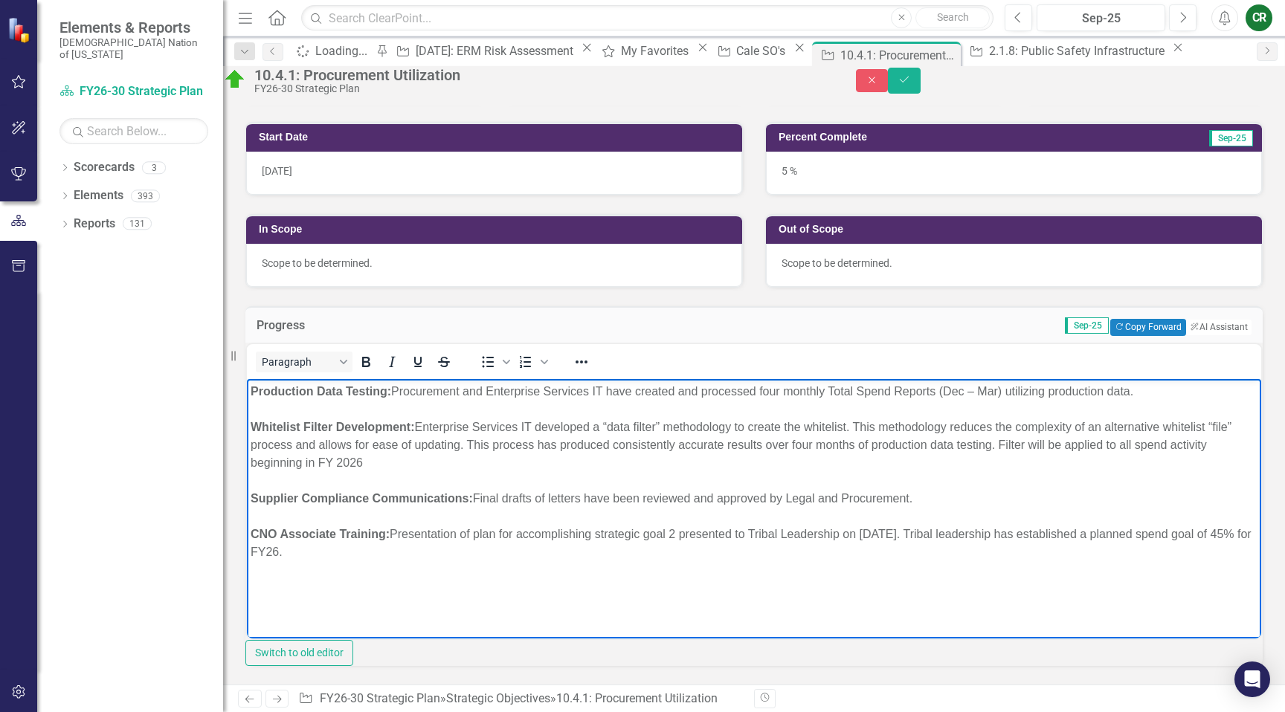
click at [471, 539] on span "CNO Associate Training: Presentation of plan for accomplishing strategic goal 2…" at bounding box center [751, 542] width 1001 height 30
paste body "Rich Text Area. Press ALT-0 for help."
drag, startPoint x: 414, startPoint y: 534, endPoint x: 253, endPoint y: 531, distance: 161.3
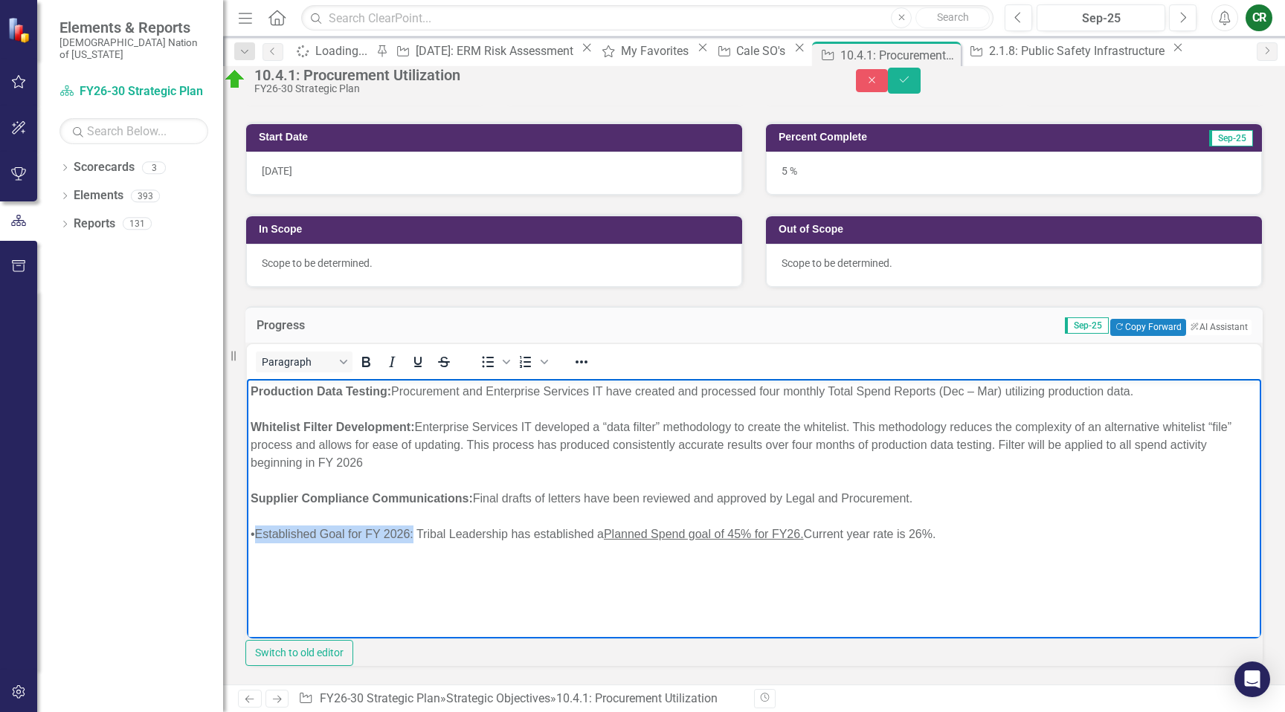
click at [253, 531] on div "•Established Goal for FY 2026: Tribal Leadership has established a Planned Spen…" at bounding box center [754, 534] width 1006 height 18
click at [370, 367] on icon "Bold" at bounding box center [366, 362] width 8 height 10
click at [262, 537] on strong "Established Goal for FY 2026:" at bounding box center [339, 533] width 168 height 13
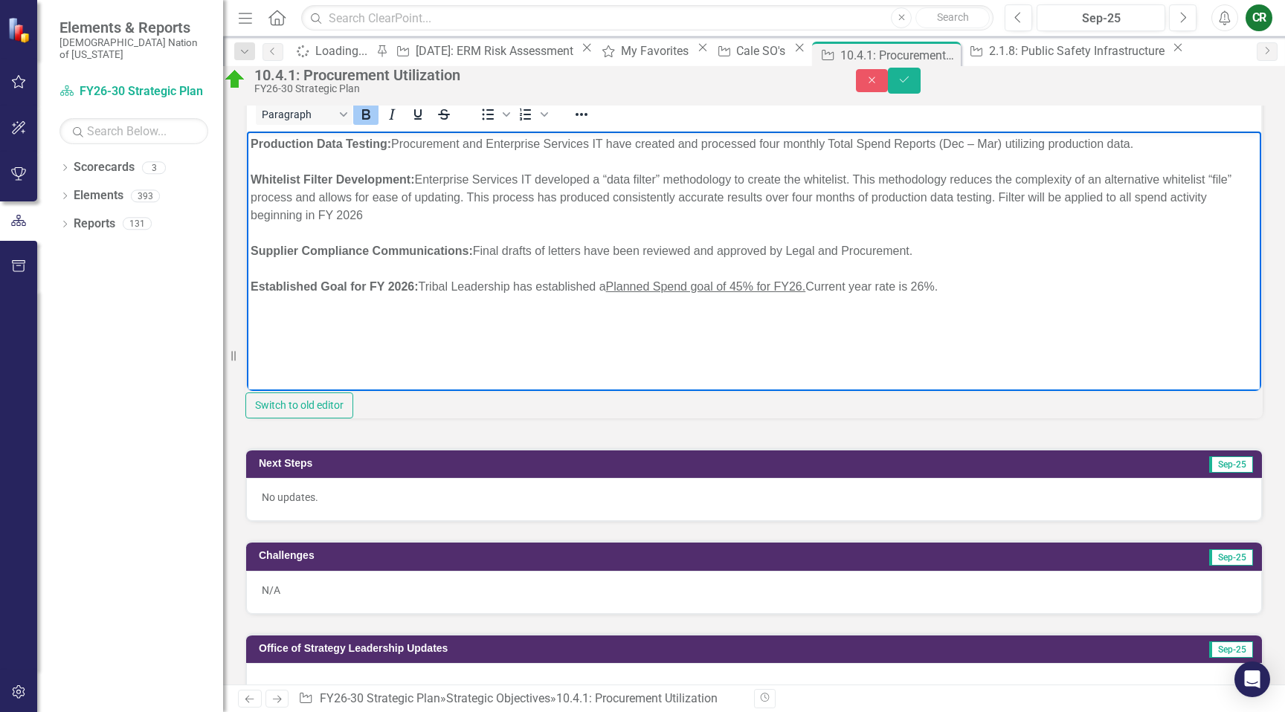
scroll to position [589, 0]
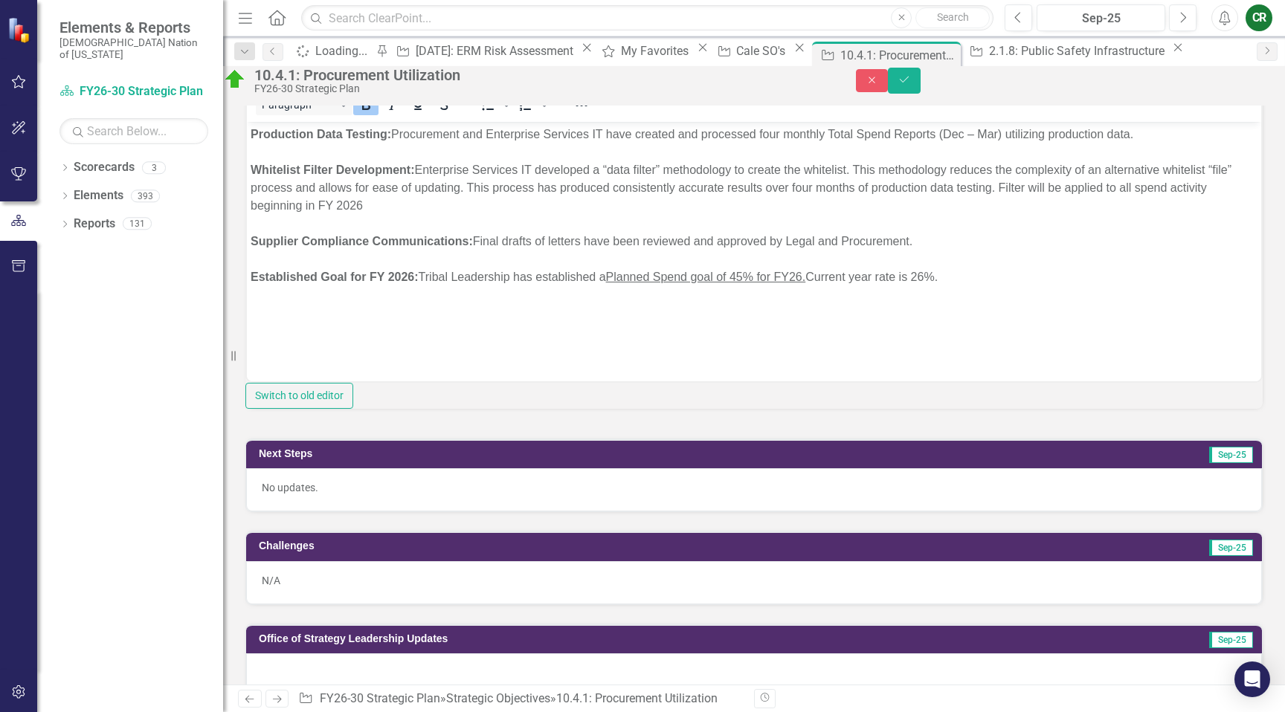
click at [1045, 495] on p "No updates." at bounding box center [754, 487] width 984 height 15
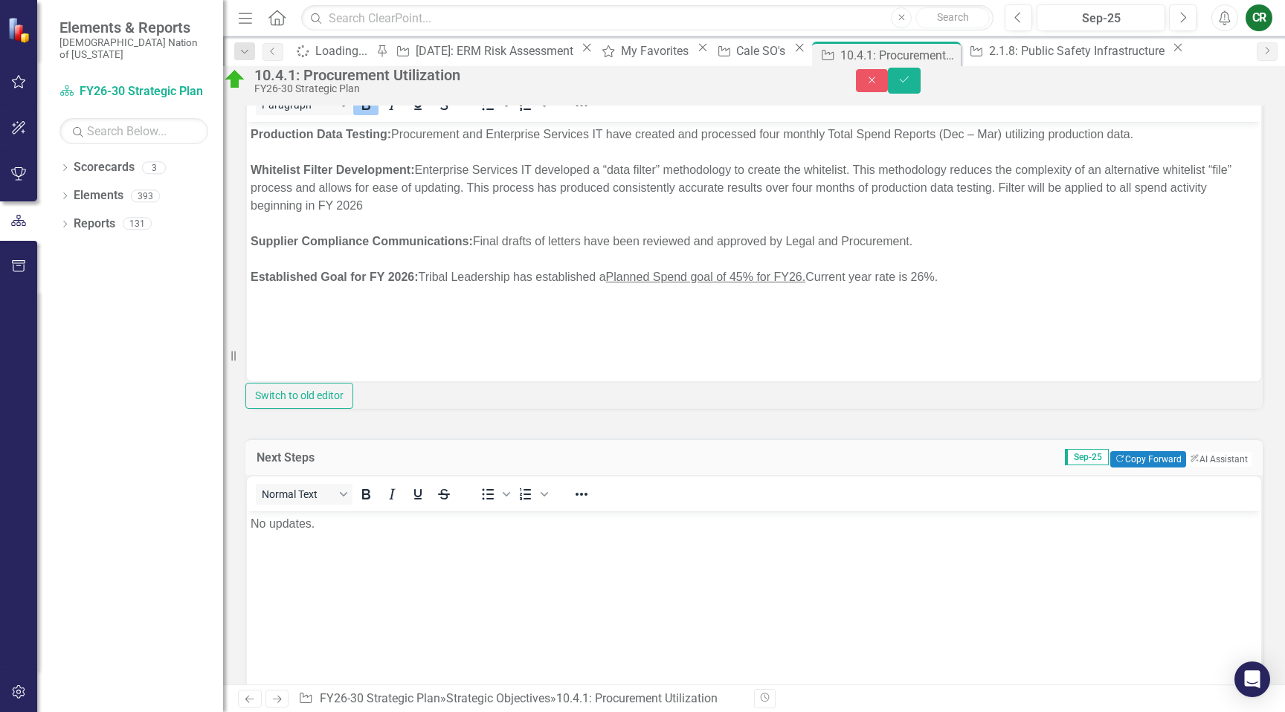
scroll to position [0, 0]
click at [1110, 468] on button "Copy Forward Copy Forward" at bounding box center [1147, 459] width 75 height 16
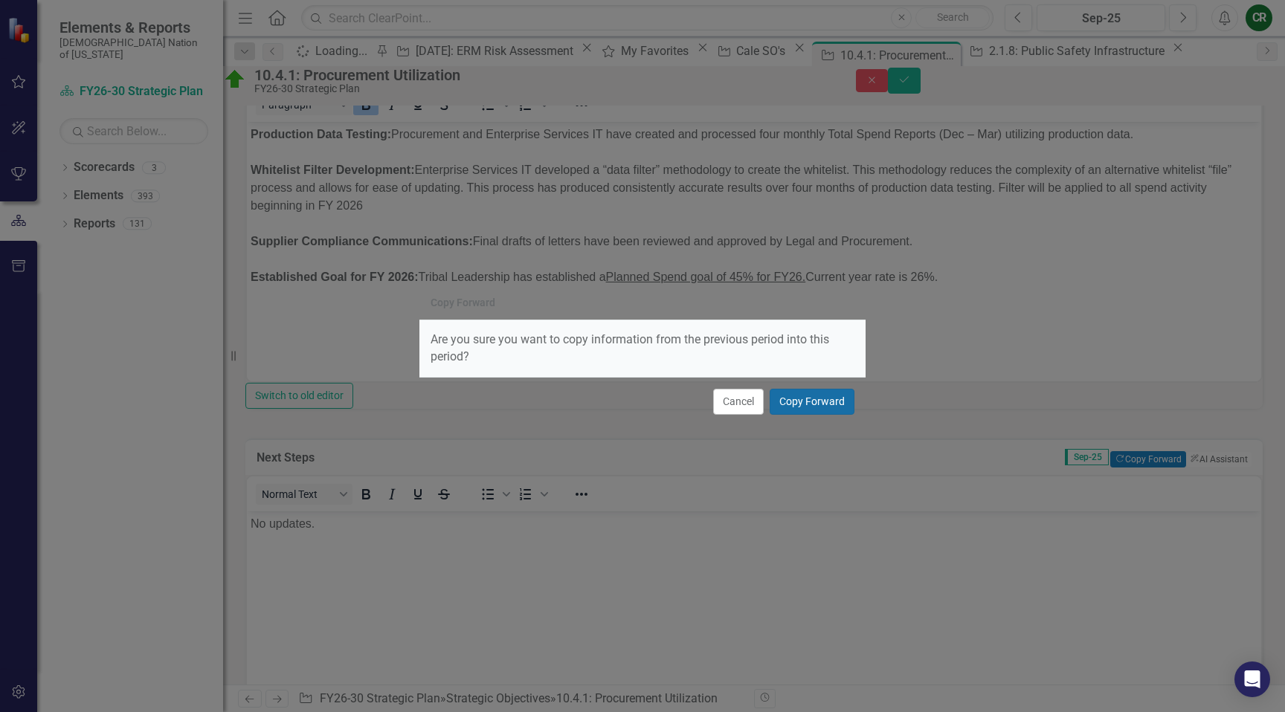
click at [851, 404] on button "Copy Forward" at bounding box center [811, 402] width 85 height 26
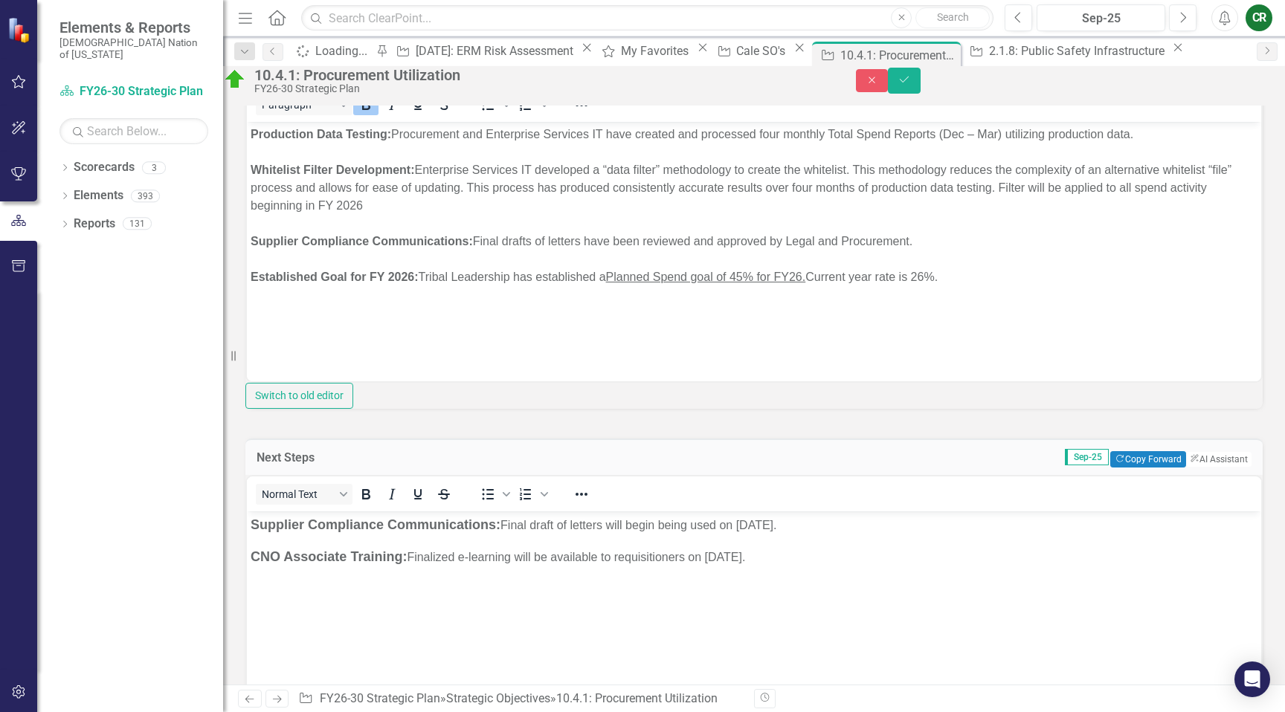
click at [898, 243] on span "Supplier Compliance Communications: Final drafts of letters have been reviewed …" at bounding box center [582, 240] width 662 height 13
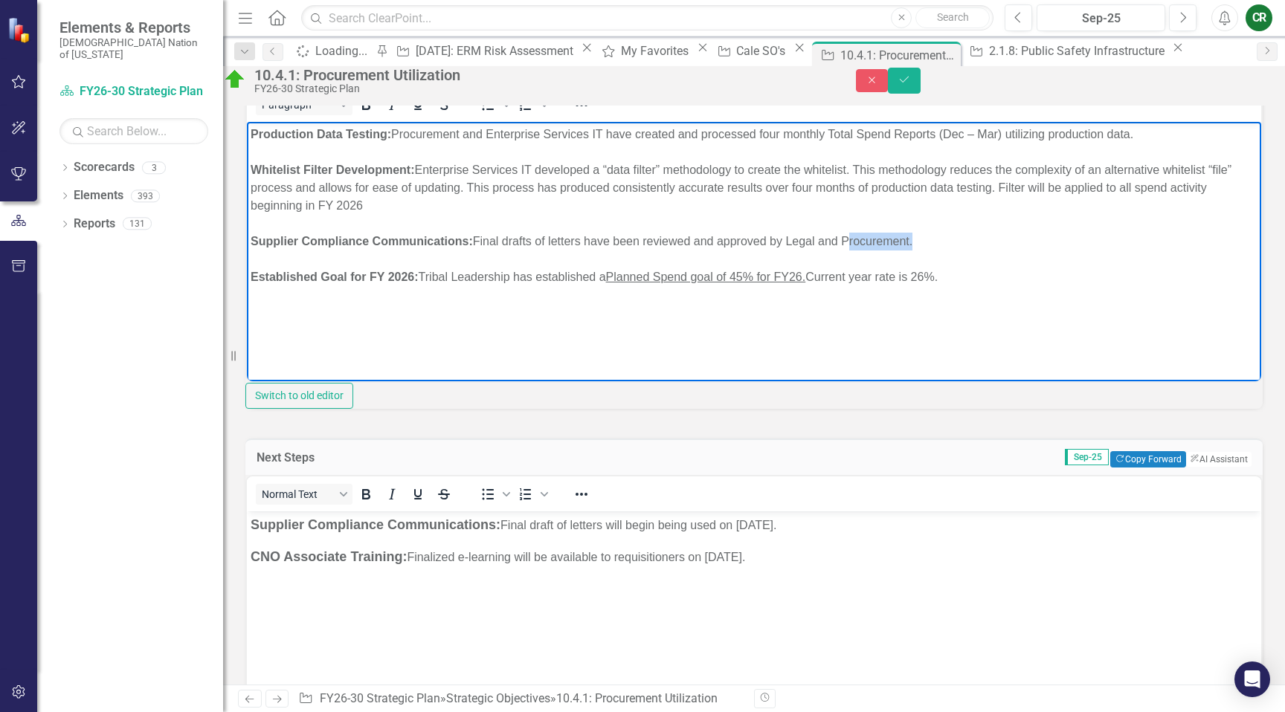
click at [898, 243] on span "Supplier Compliance Communications: Final drafts of letters have been reviewed …" at bounding box center [582, 240] width 662 height 13
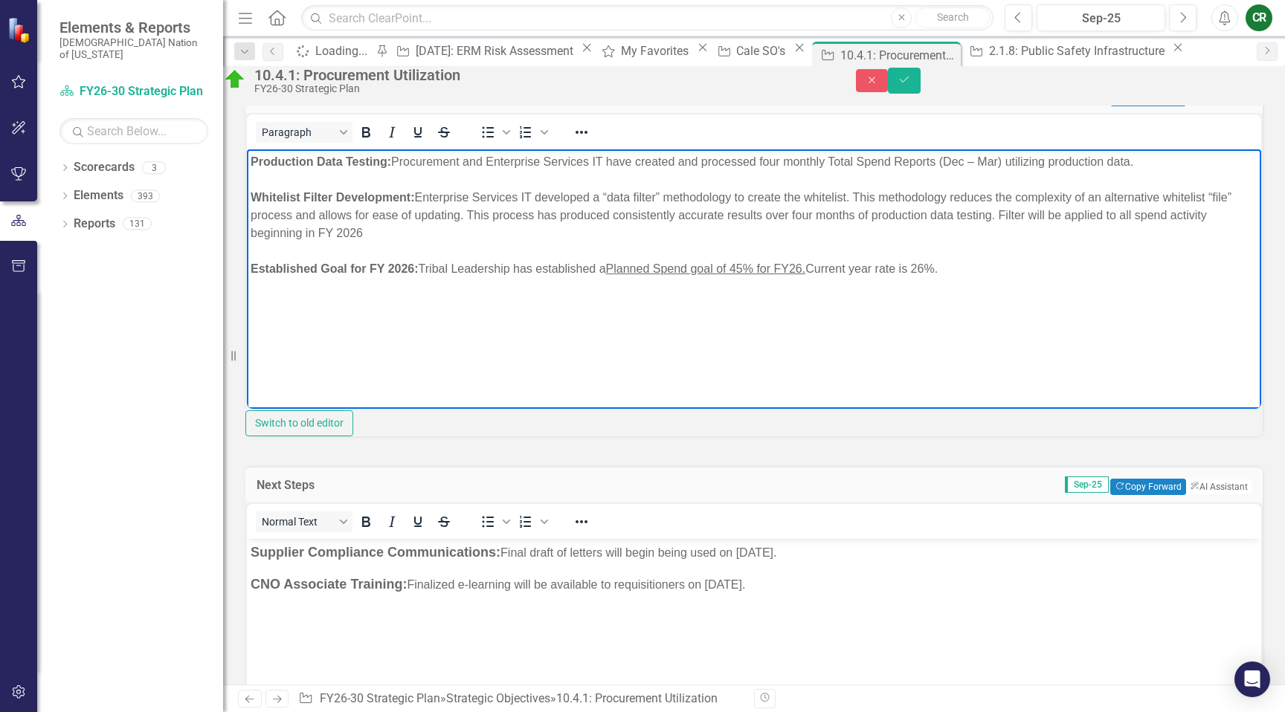
scroll to position [584, 0]
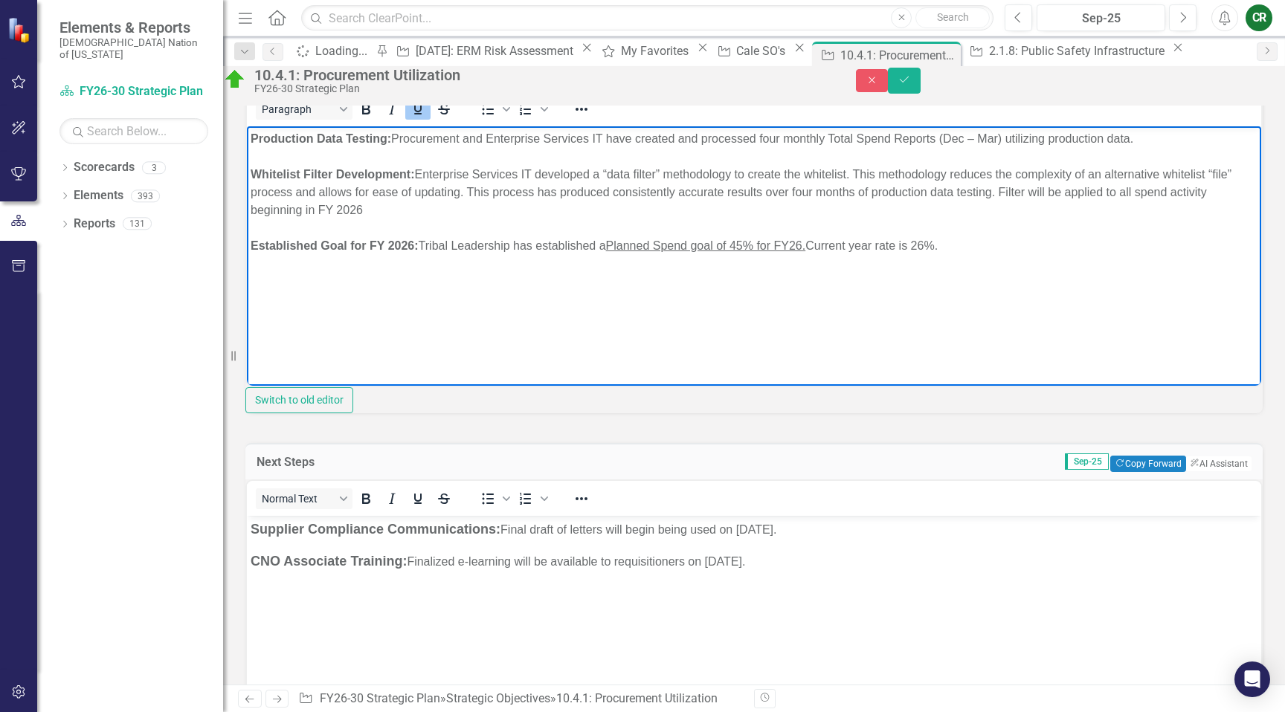
click at [802, 251] on u "Planned Spend goal of 45% for FY26." at bounding box center [706, 245] width 200 height 13
click at [421, 114] on icon "Underline" at bounding box center [417, 109] width 7 height 10
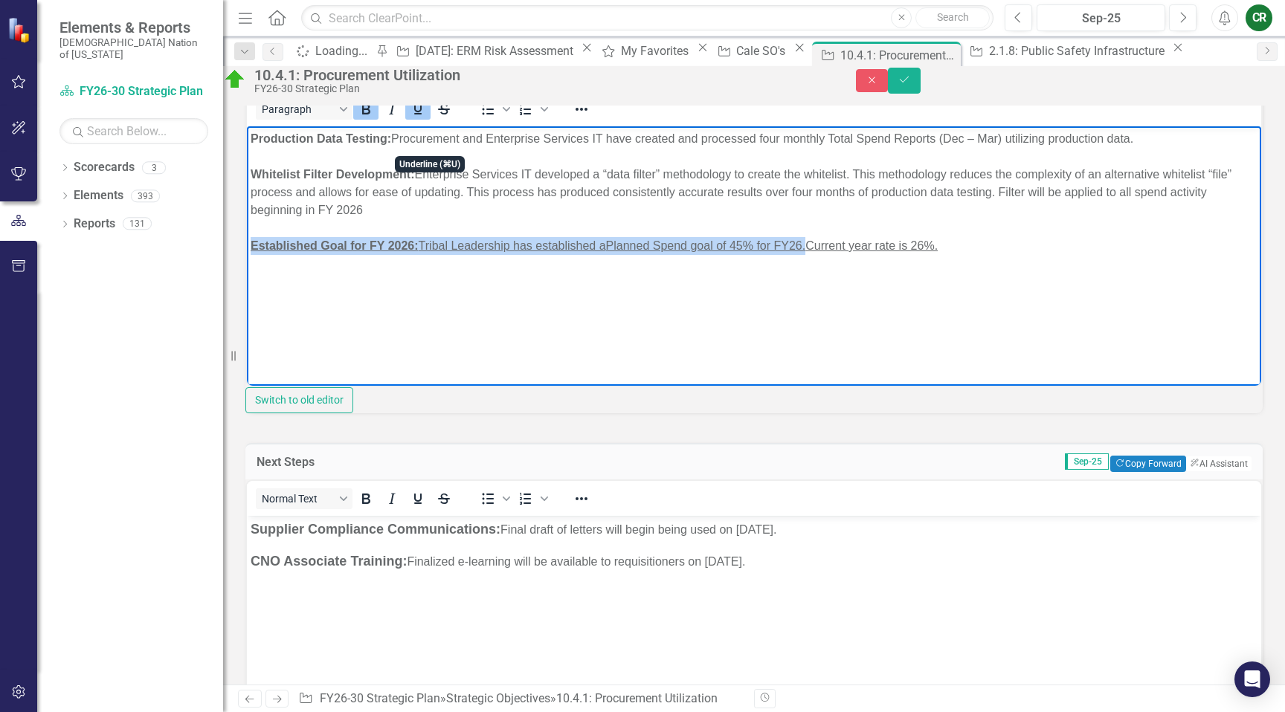
click at [421, 114] on icon "Underline" at bounding box center [417, 109] width 7 height 10
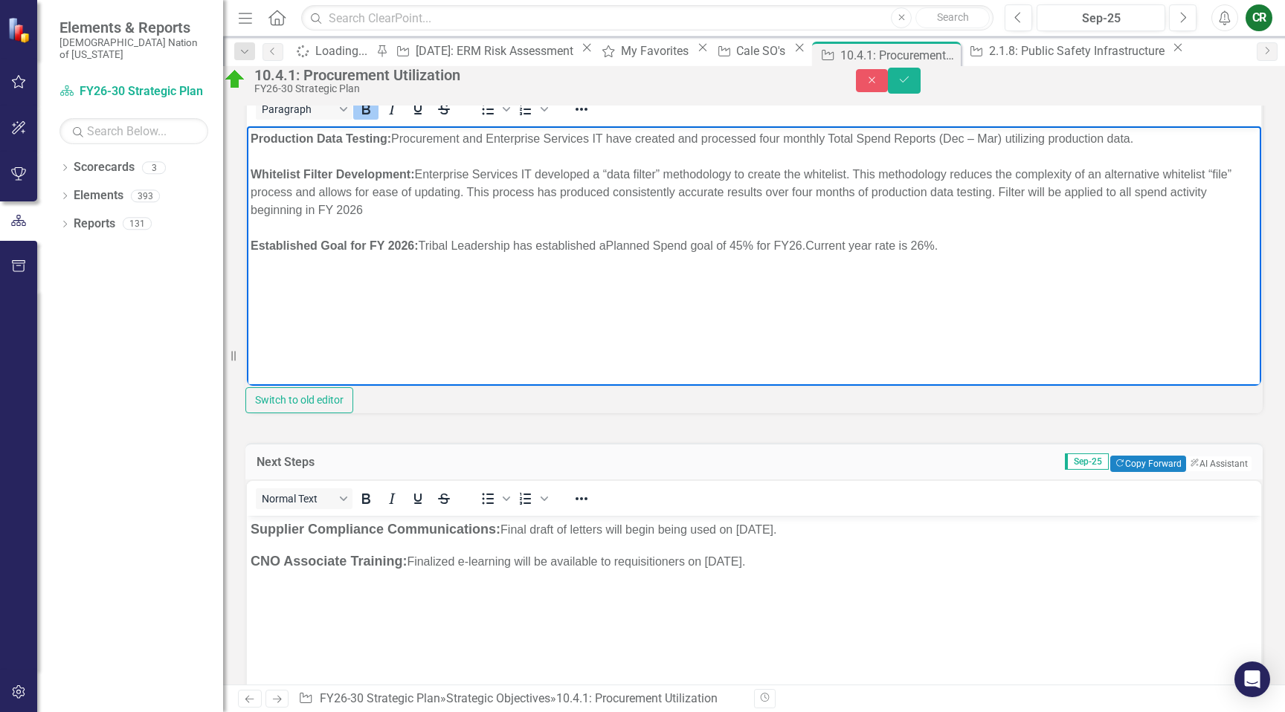
click at [621, 320] on body "Production Data Testing: Procurement and Enterprise Services IT have created an…" at bounding box center [754, 237] width 1014 height 223
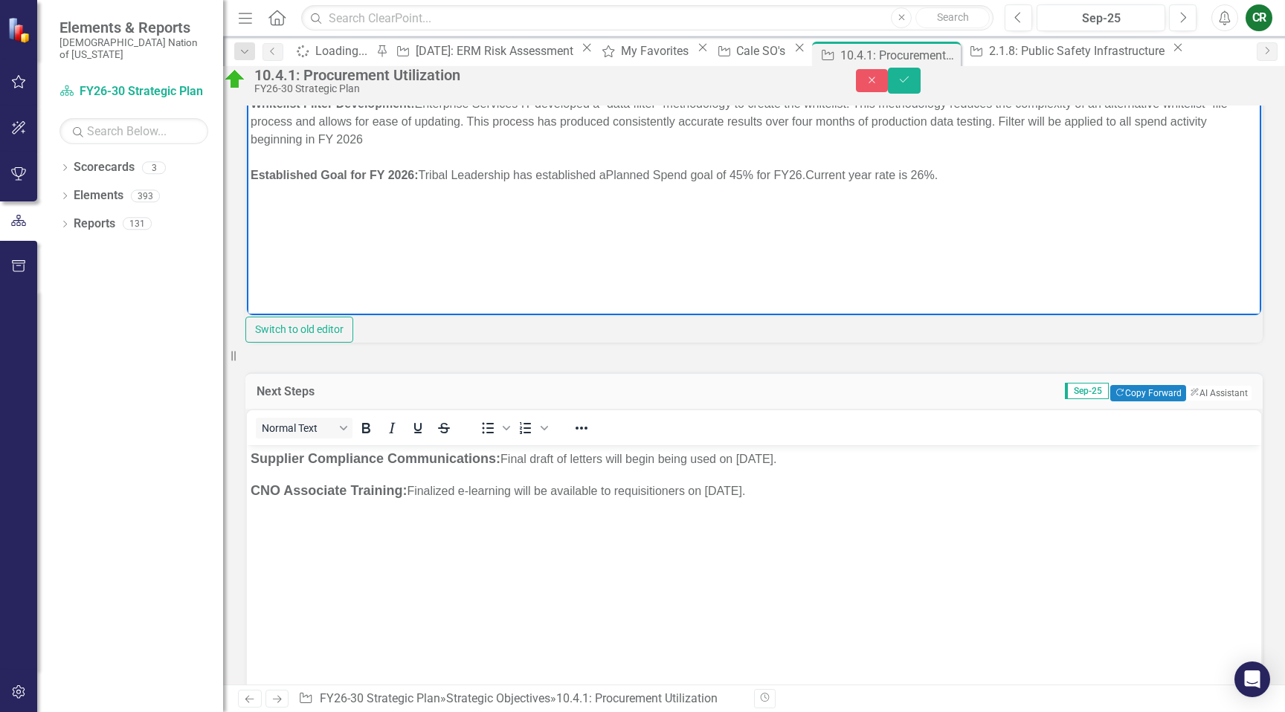
scroll to position [656, 0]
click at [409, 146] on body "Production Data Testing: Procurement and Enterprise Services IT have created an…" at bounding box center [754, 165] width 1014 height 223
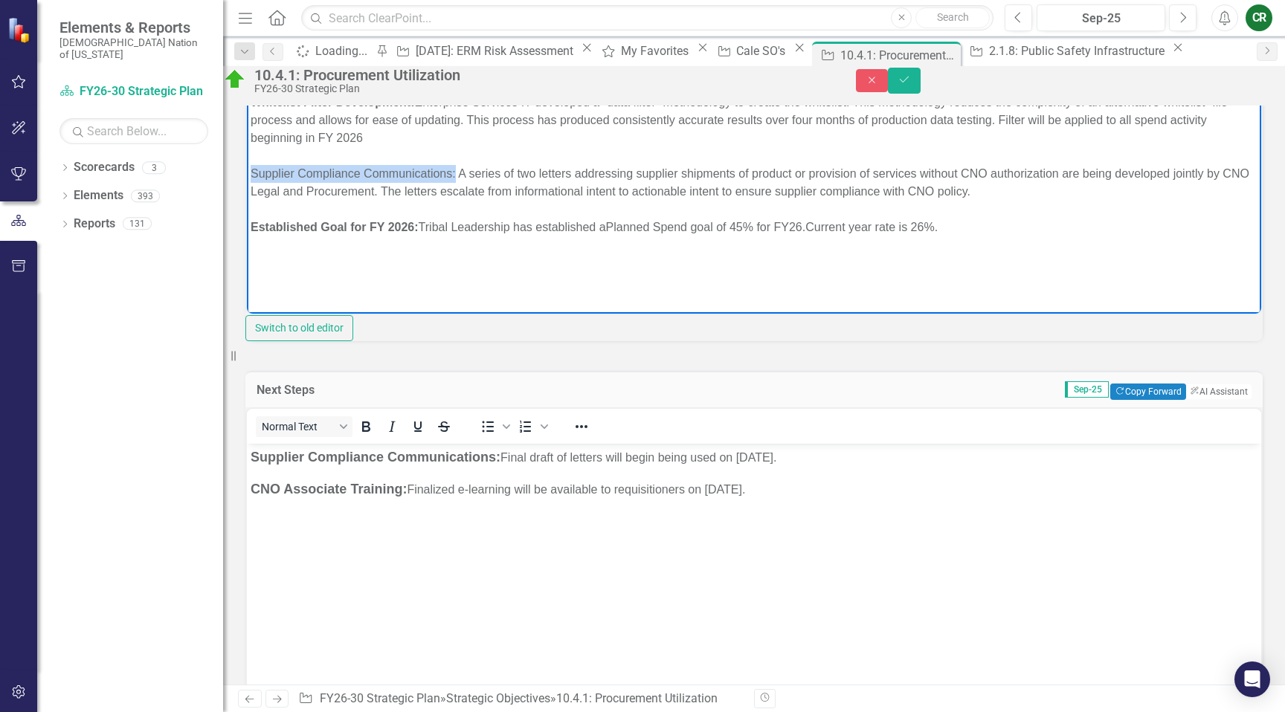
drag, startPoint x: 456, startPoint y: 172, endPoint x: 245, endPoint y: 175, distance: 210.4
click at [247, 175] on html "Production Data Testing: Procurement and Enterprise Services IT have created an…" at bounding box center [754, 165] width 1014 height 223
click at [345, 210] on div "Rich Text Area. Press ALT-0 for help." at bounding box center [754, 209] width 1006 height 18
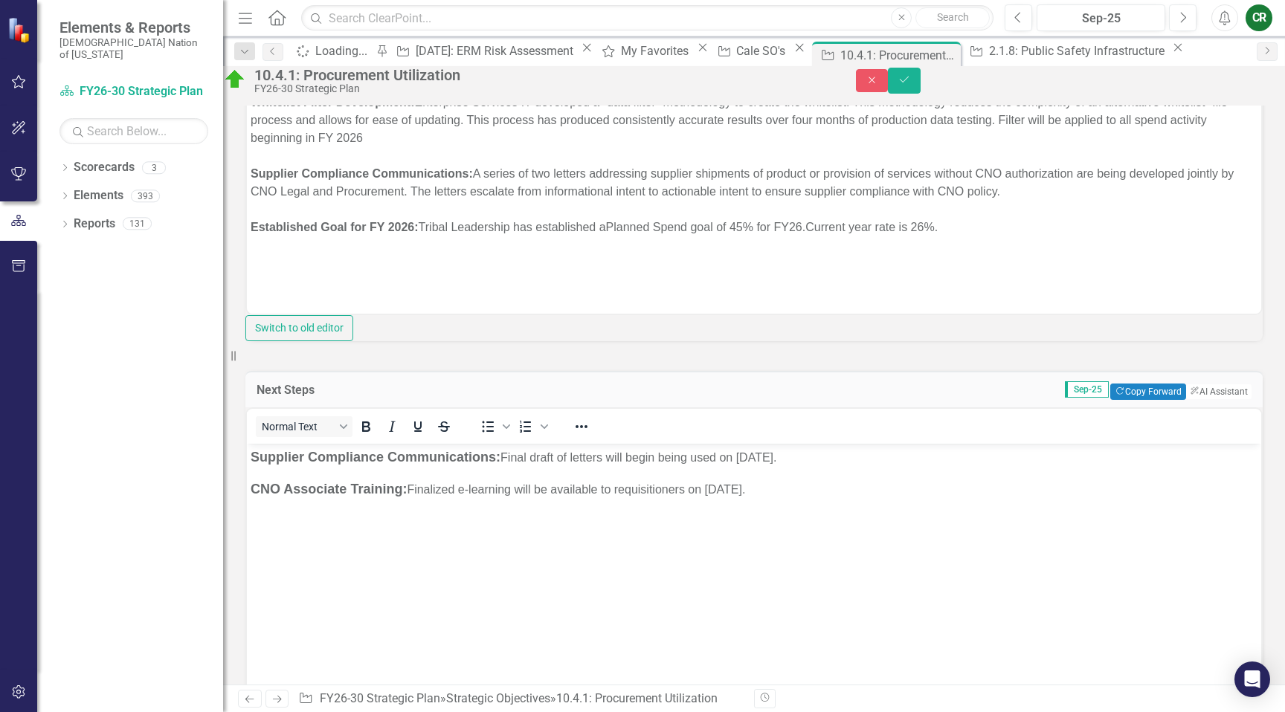
click at [430, 397] on h3 "Next Steps" at bounding box center [374, 390] width 236 height 13
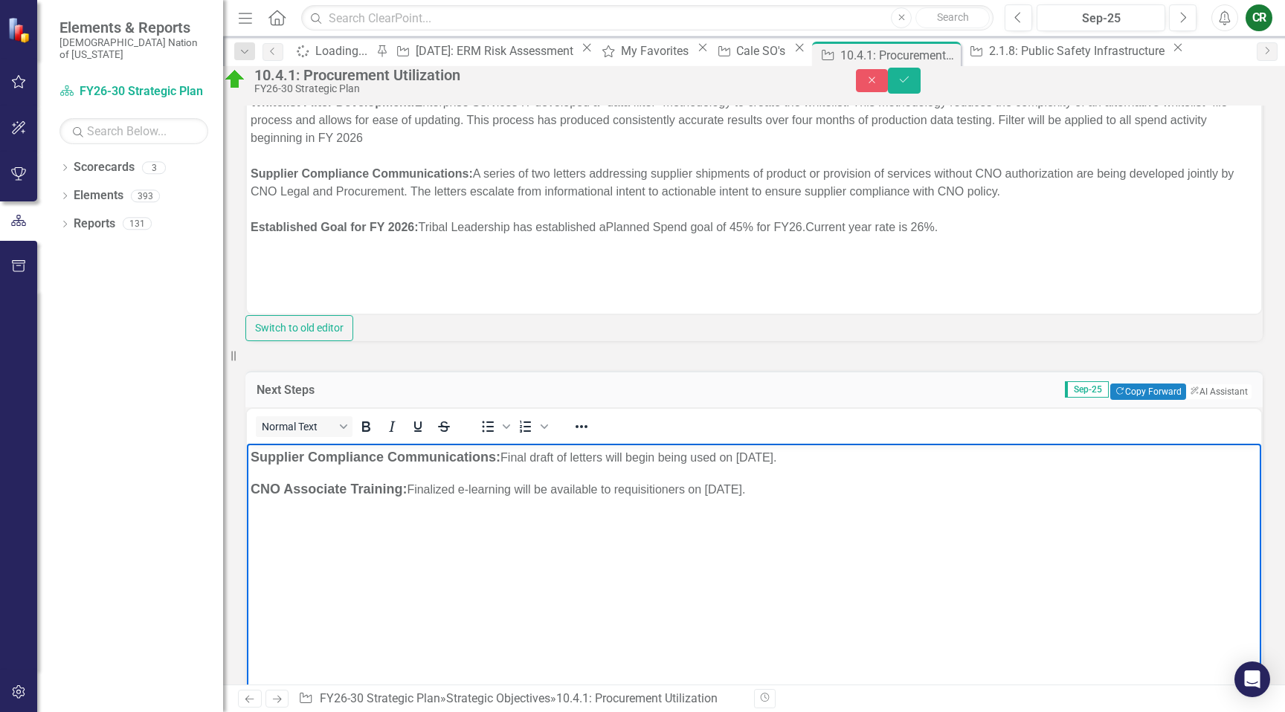
drag, startPoint x: 847, startPoint y: 456, endPoint x: 617, endPoint y: 452, distance: 230.5
click at [617, 452] on p "Supplier Compliance Communications: Final draft of letters will begin being use…" at bounding box center [754, 457] width 1006 height 20
click at [667, 454] on p "Supplier Compliance Communications: Final draft of letters will contninue to be…" at bounding box center [754, 457] width 1006 height 20
click at [1070, 194] on div "Supplier Compliance Communications: A series of two letters addressing supplier…" at bounding box center [754, 182] width 1006 height 36
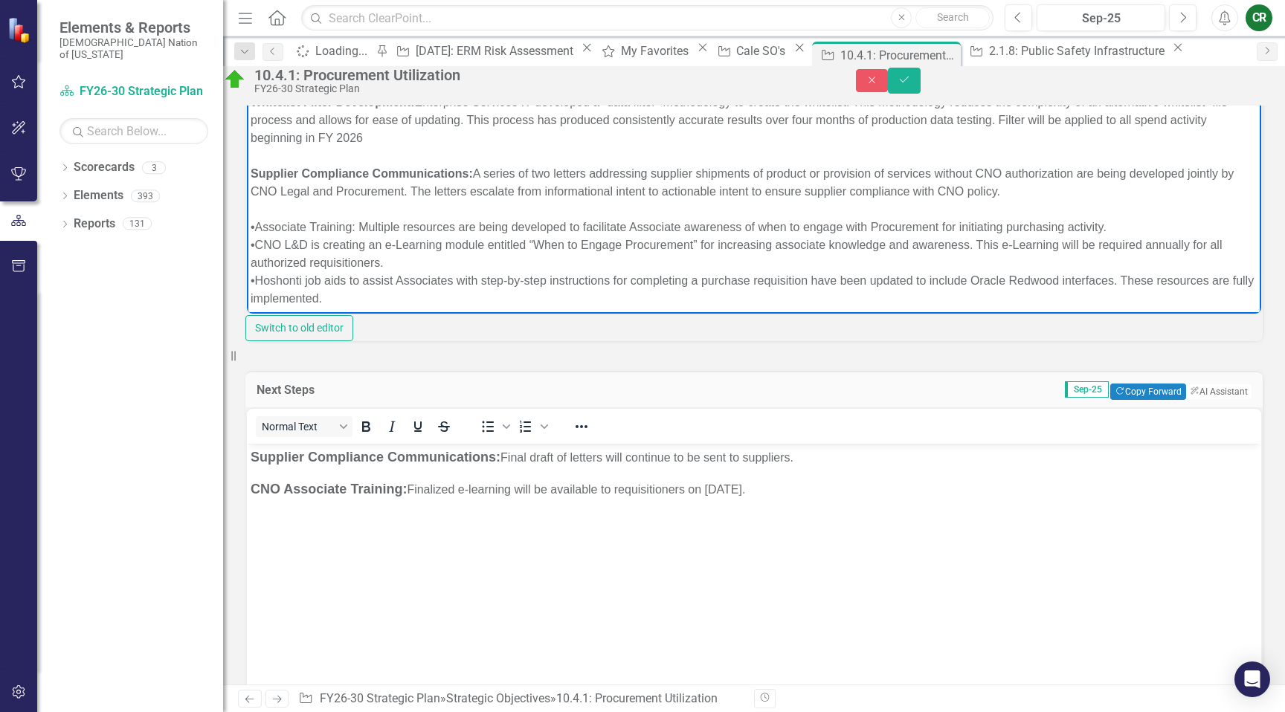
scroll to position [33, 0]
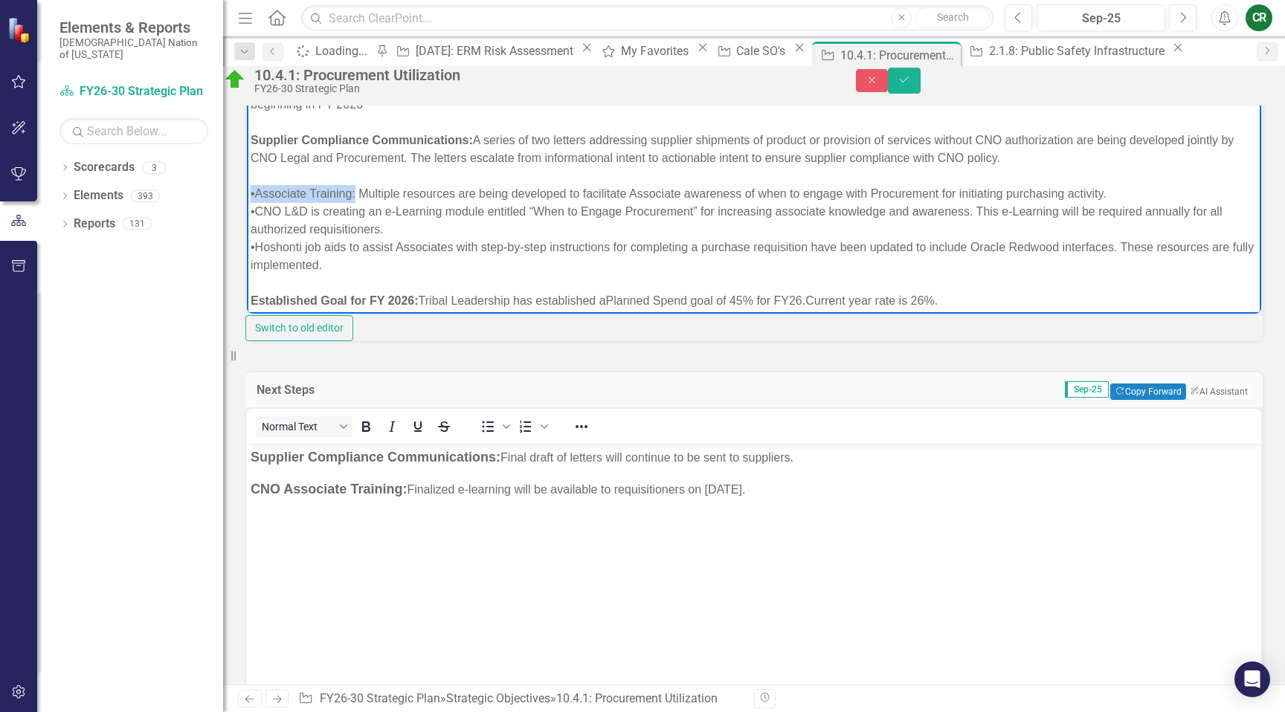
drag, startPoint x: 355, startPoint y: 196, endPoint x: 245, endPoint y: 195, distance: 109.3
click at [247, 195] on html "Production Data Testing: Procurement and Enterprise Services IT have created an…" at bounding box center [754, 166] width 1014 height 293
click at [253, 214] on div "•CNO L&D is creating an e-Learning module entitled “When to Engage Procurement”…" at bounding box center [754, 220] width 1006 height 36
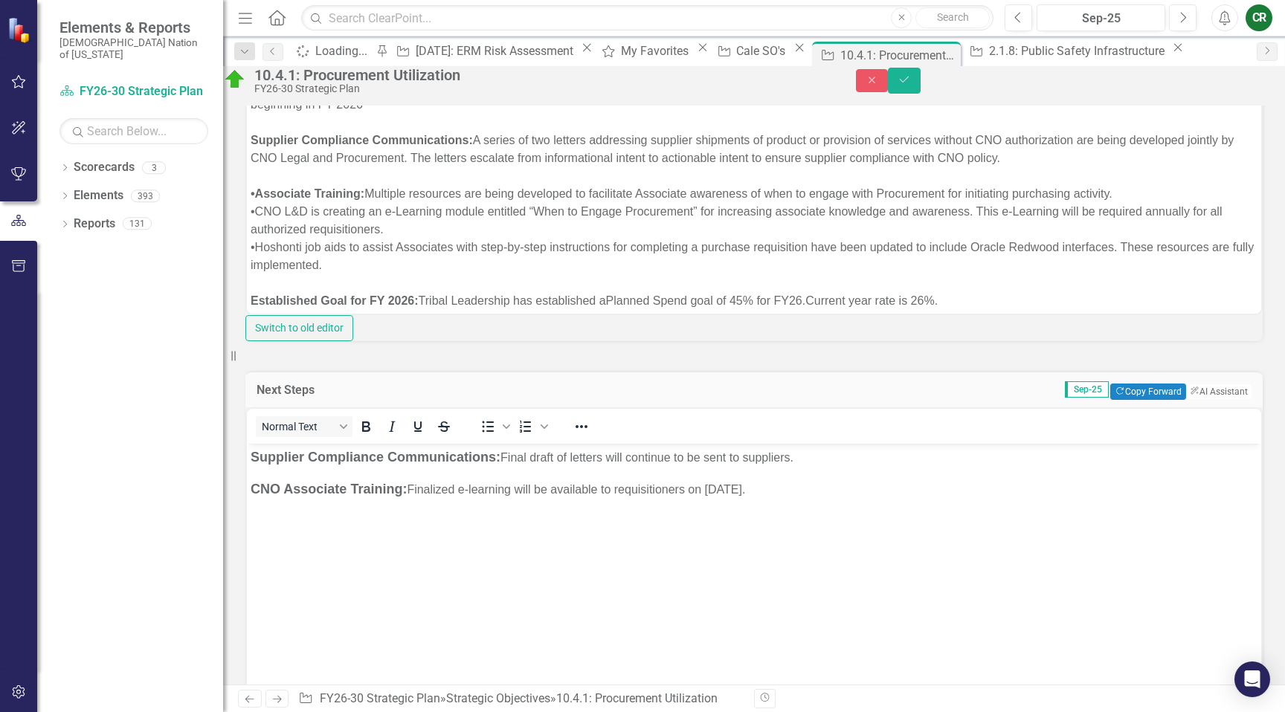
click at [256, 210] on div "•CNO L&D is creating an e-Learning module entitled “When to Engage Procurement”…" at bounding box center [754, 220] width 1006 height 36
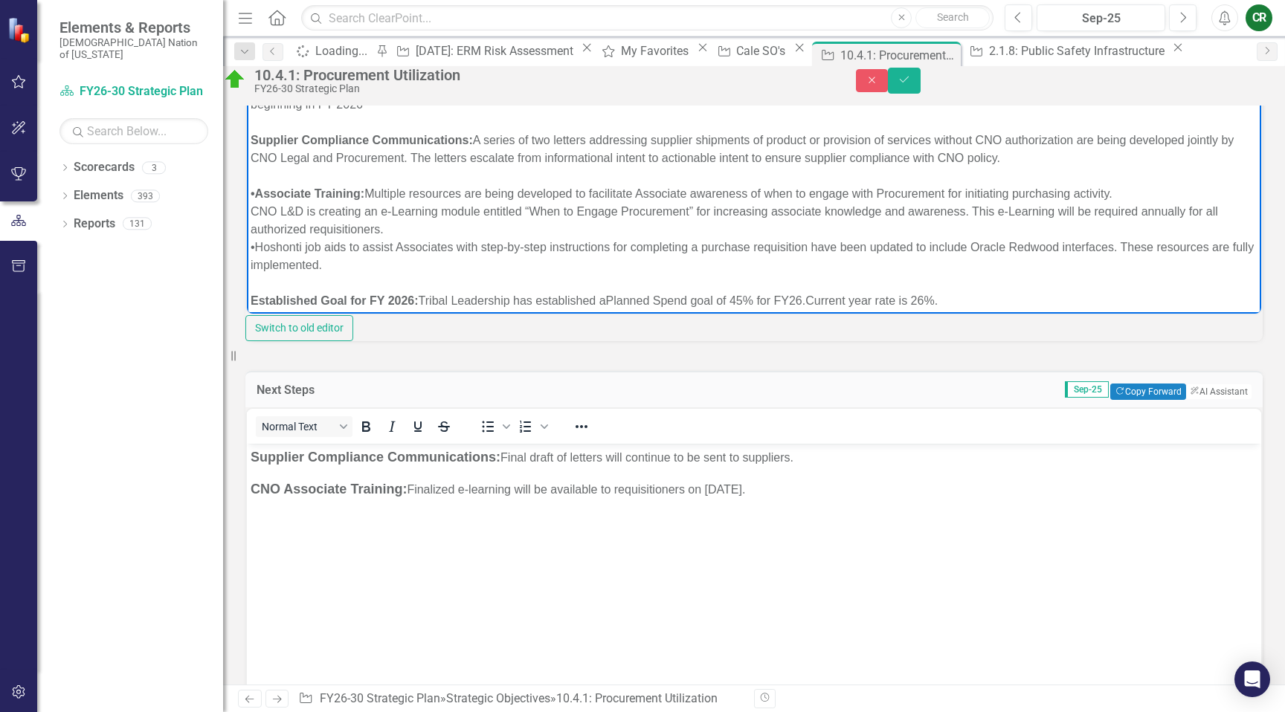
click at [253, 210] on div "CNO L&D is creating an e-Learning module entitled “When to Engage Procurement” …" at bounding box center [754, 220] width 1006 height 36
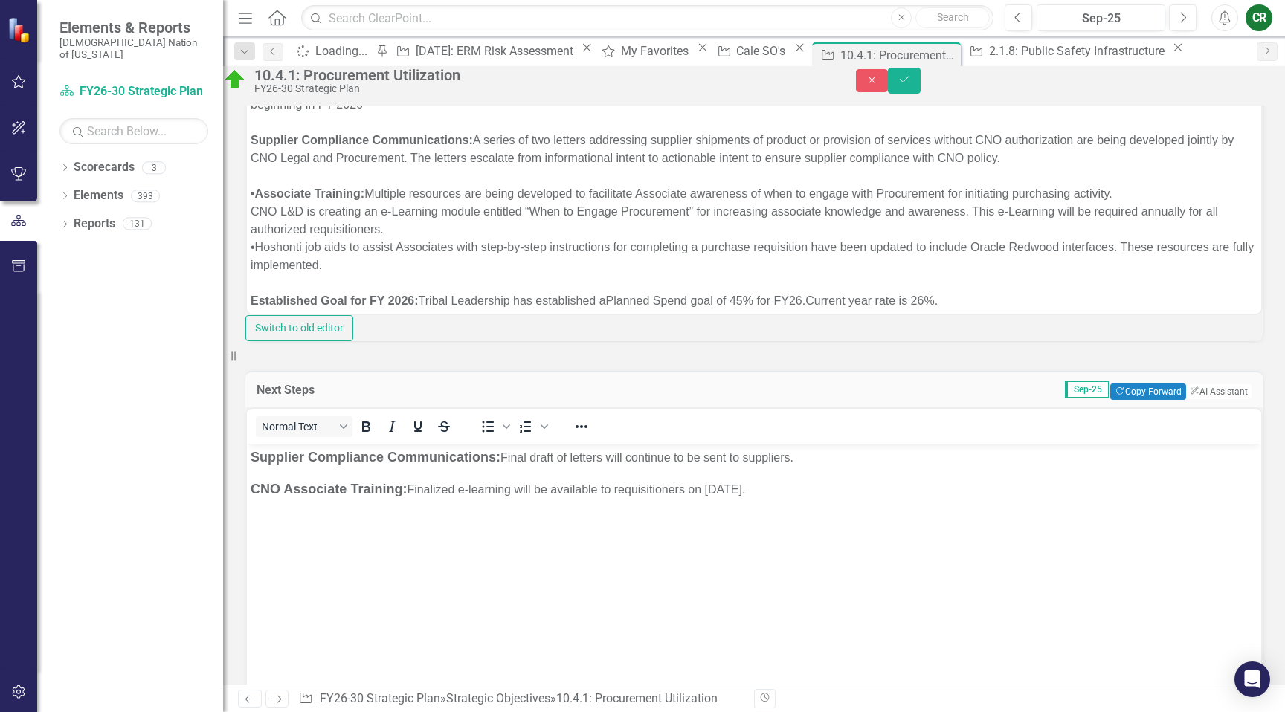
click at [251, 209] on div "CNO L&D is creating an e-Learning module entitled “When to Engage Procurement” …" at bounding box center [754, 220] width 1006 height 36
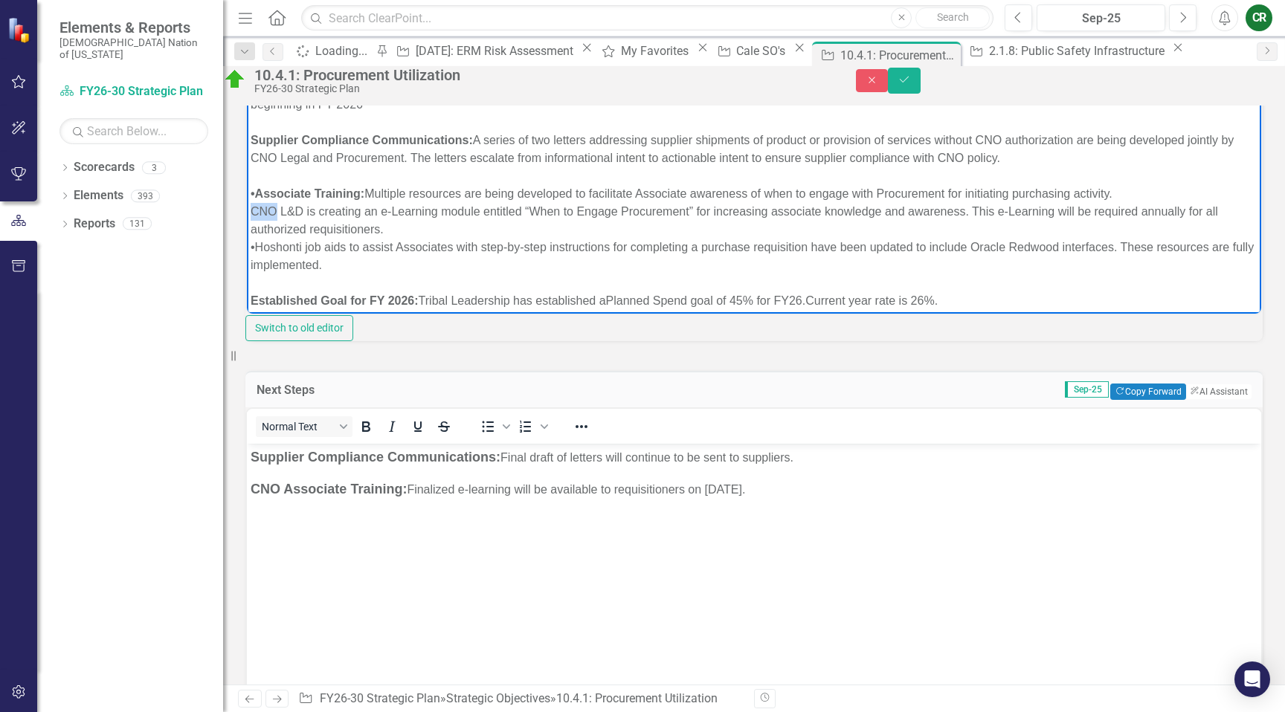
click at [251, 209] on div "CNO L&D is creating an e-Learning module entitled “When to Engage Procurement” …" at bounding box center [754, 220] width 1006 height 36
drag, startPoint x: 252, startPoint y: 192, endPoint x: 263, endPoint y: 194, distance: 11.4
click at [263, 194] on strong "•Associate Training:" at bounding box center [308, 193] width 114 height 13
click at [256, 194] on strong "•Associate Training:" at bounding box center [308, 193] width 114 height 13
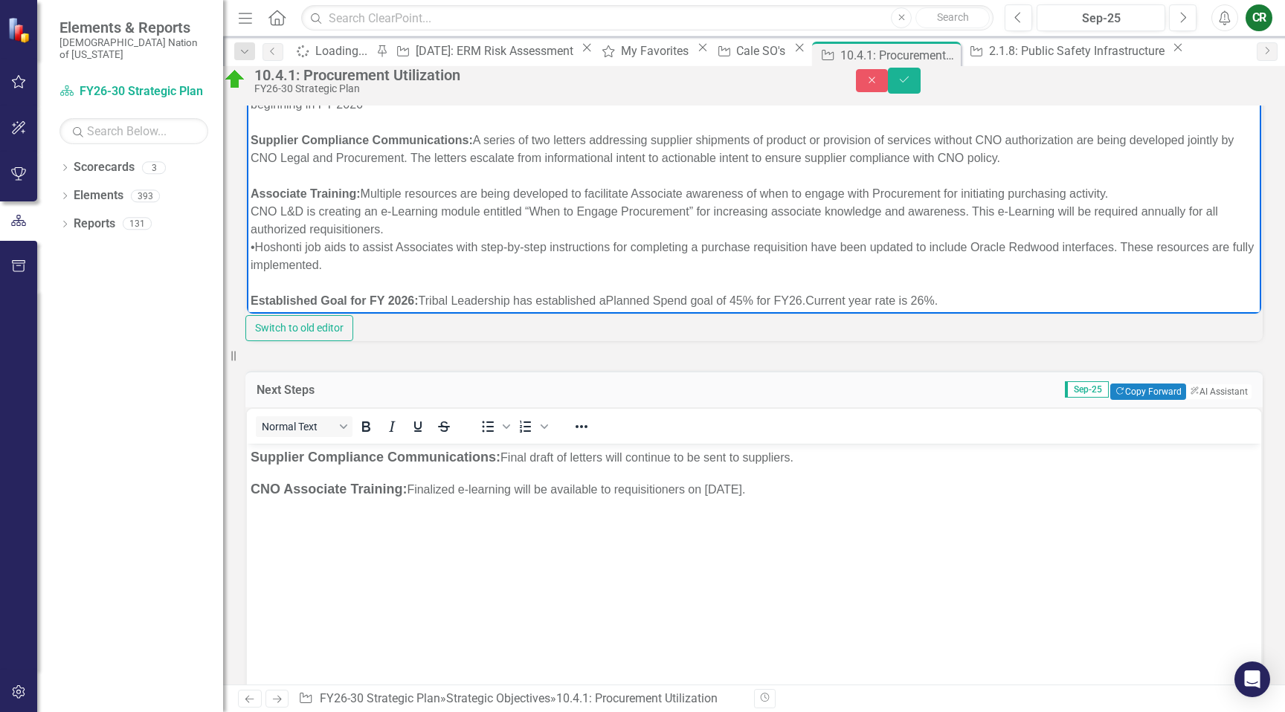
click at [252, 208] on div "CNO L&D is creating an e-Learning module entitled “When to Engage Procurement” …" at bounding box center [754, 220] width 1006 height 36
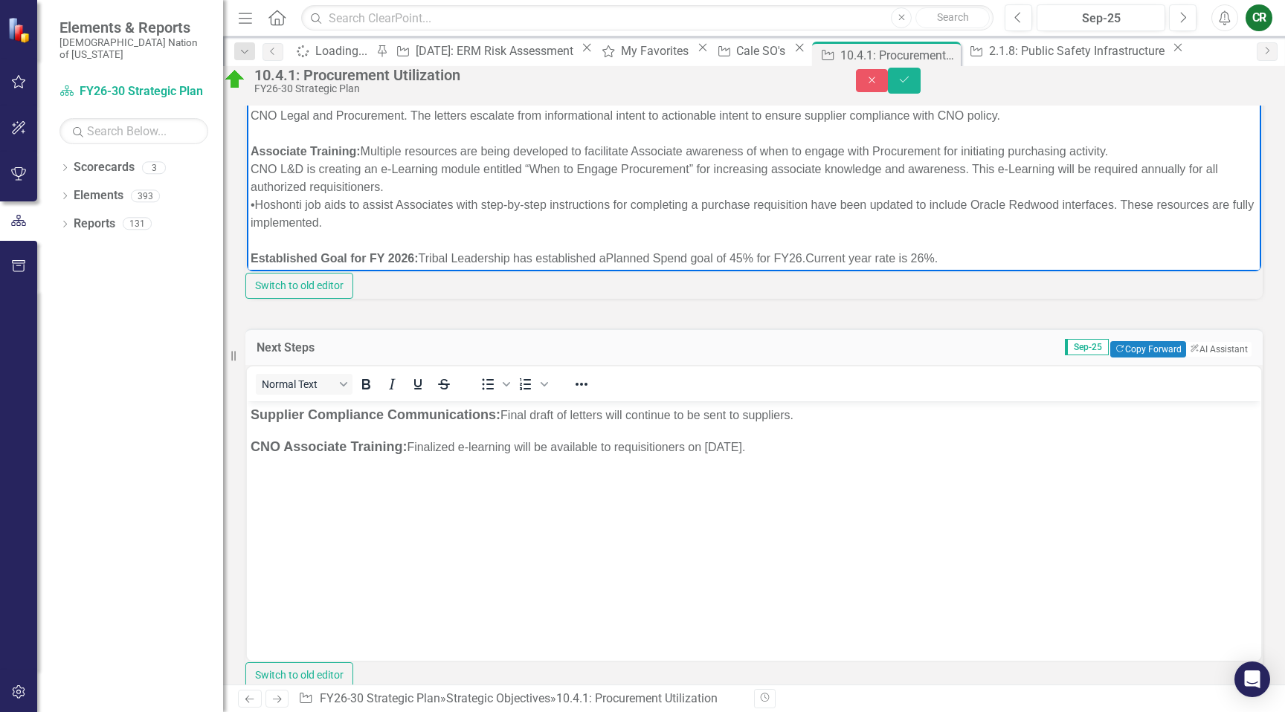
click at [252, 208] on div "•Hoshonti job aids to assist Associates with step-by-step instructions for comp…" at bounding box center [754, 214] width 1006 height 36
click at [253, 207] on div "•Hoshonti job aids to assist Associates with step-by-step instructions for comp…" at bounding box center [754, 214] width 1006 height 36
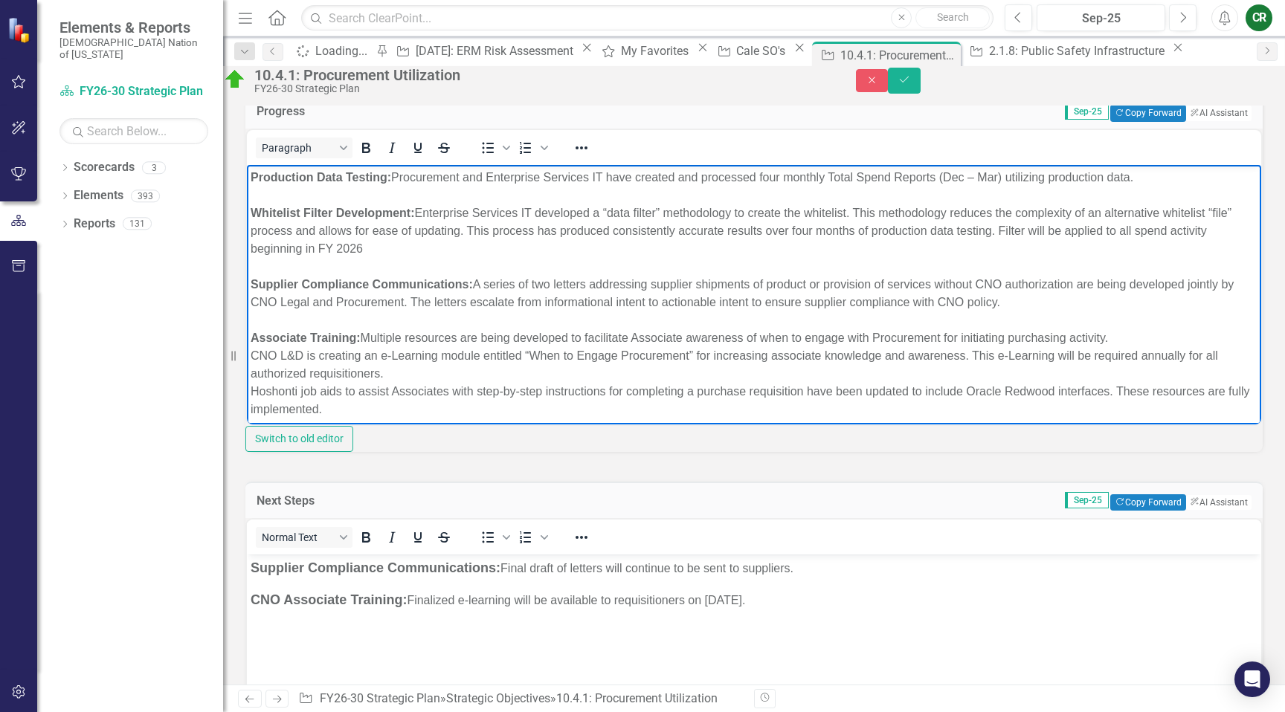
scroll to position [486, 0]
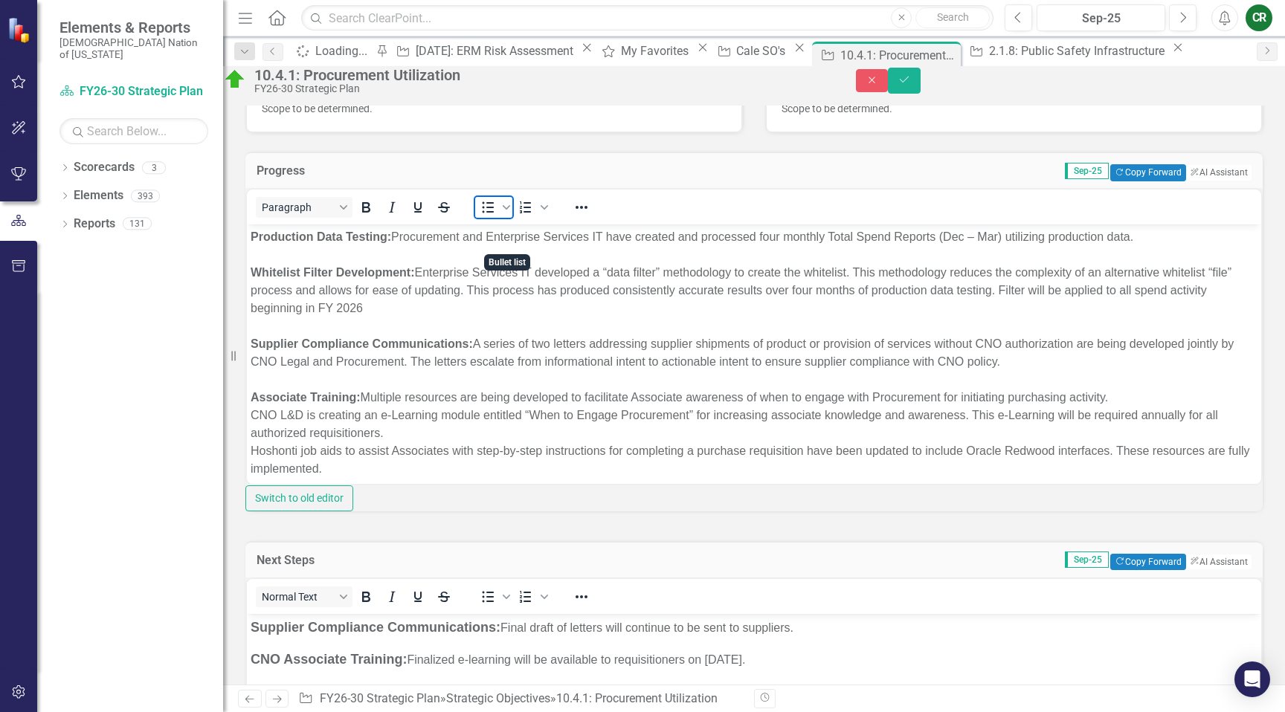
click at [497, 216] on icon "Bullet list" at bounding box center [488, 207] width 18 height 18
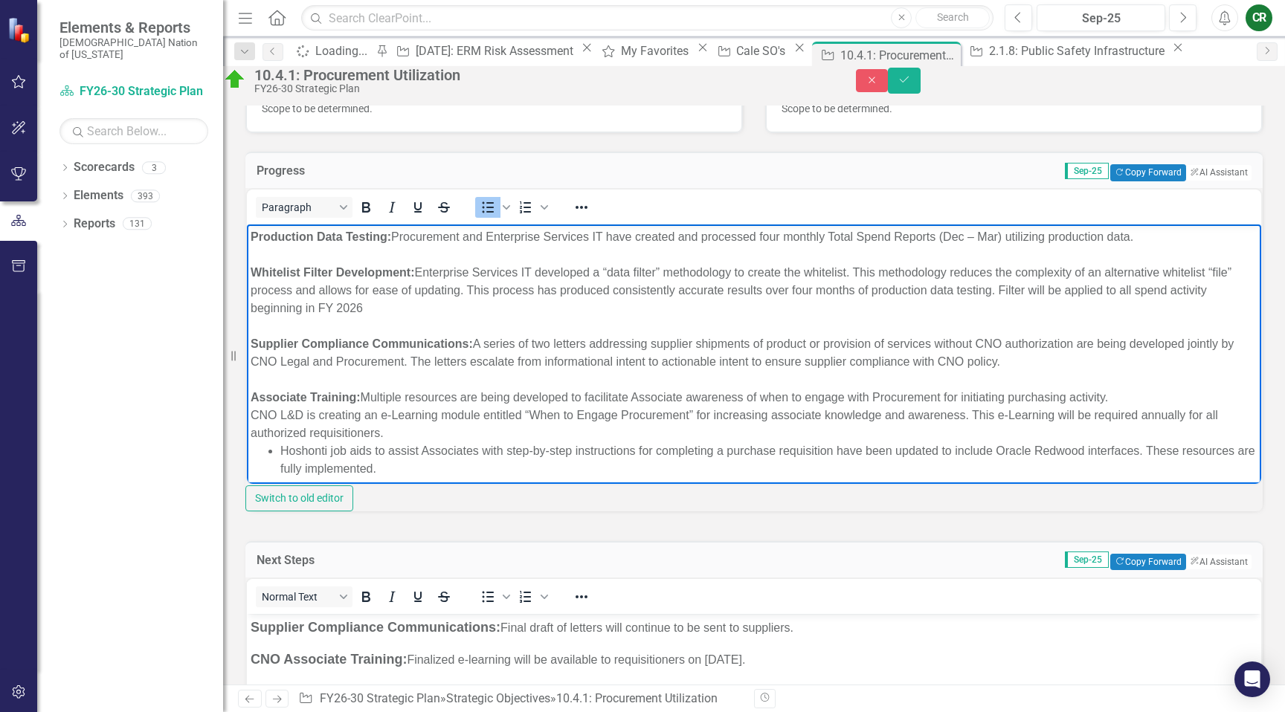
click at [254, 413] on div "CNO L&D is creating an e-Learning module entitled “When to Engage Procurement” …" at bounding box center [754, 424] width 1006 height 36
click at [248, 415] on body "Production Data Testing: Procurement and Enterprise Services IT have created an…" at bounding box center [754, 376] width 1014 height 305
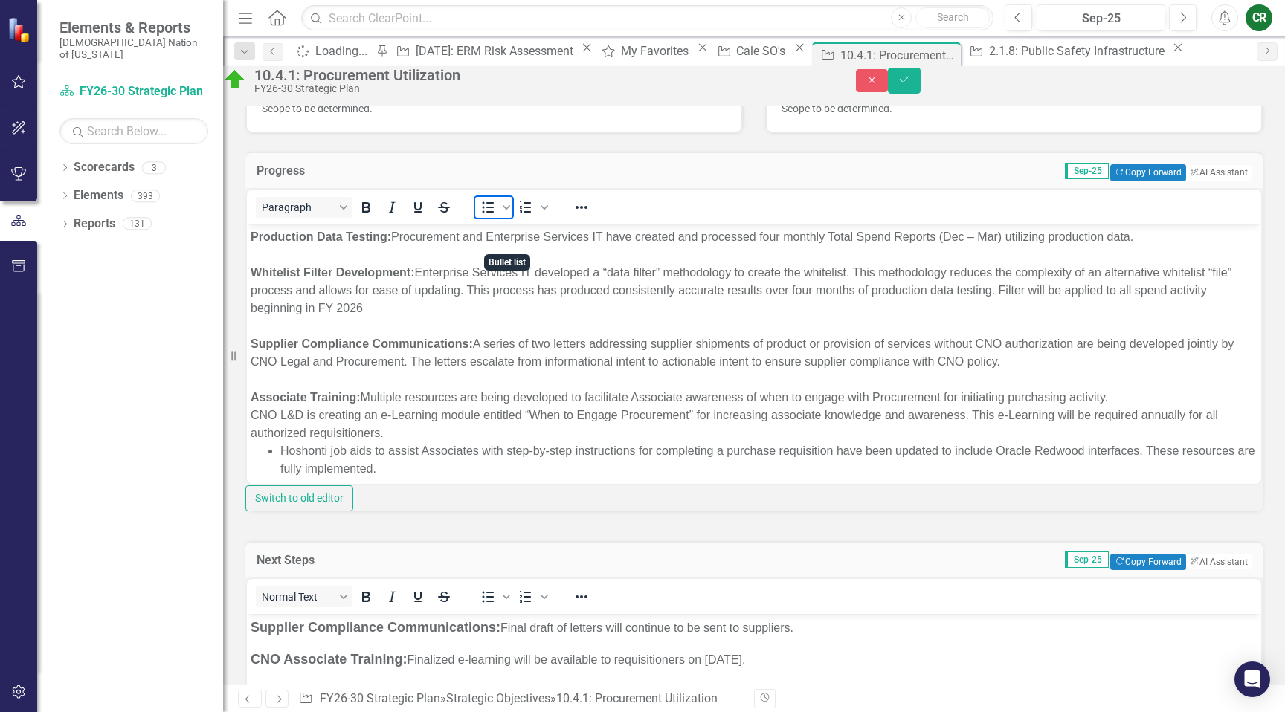
click at [494, 213] on icon "Bullet list" at bounding box center [488, 206] width 12 height 11
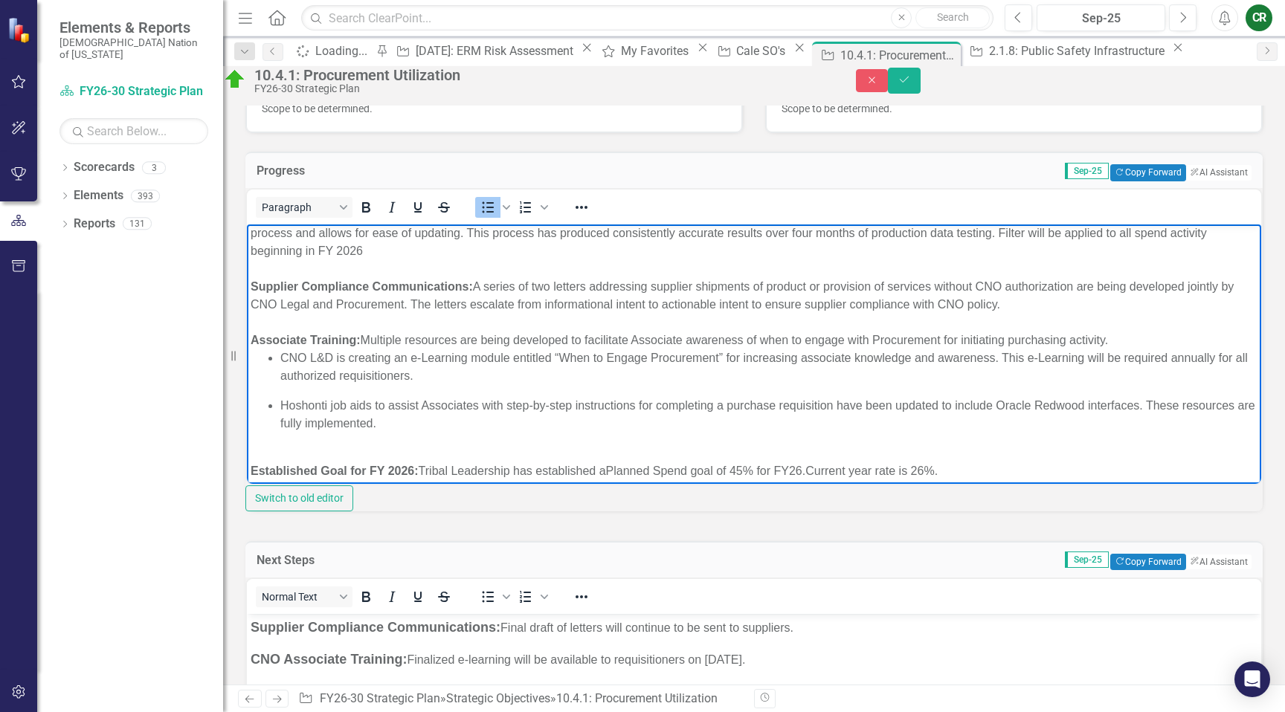
scroll to position [508, 0]
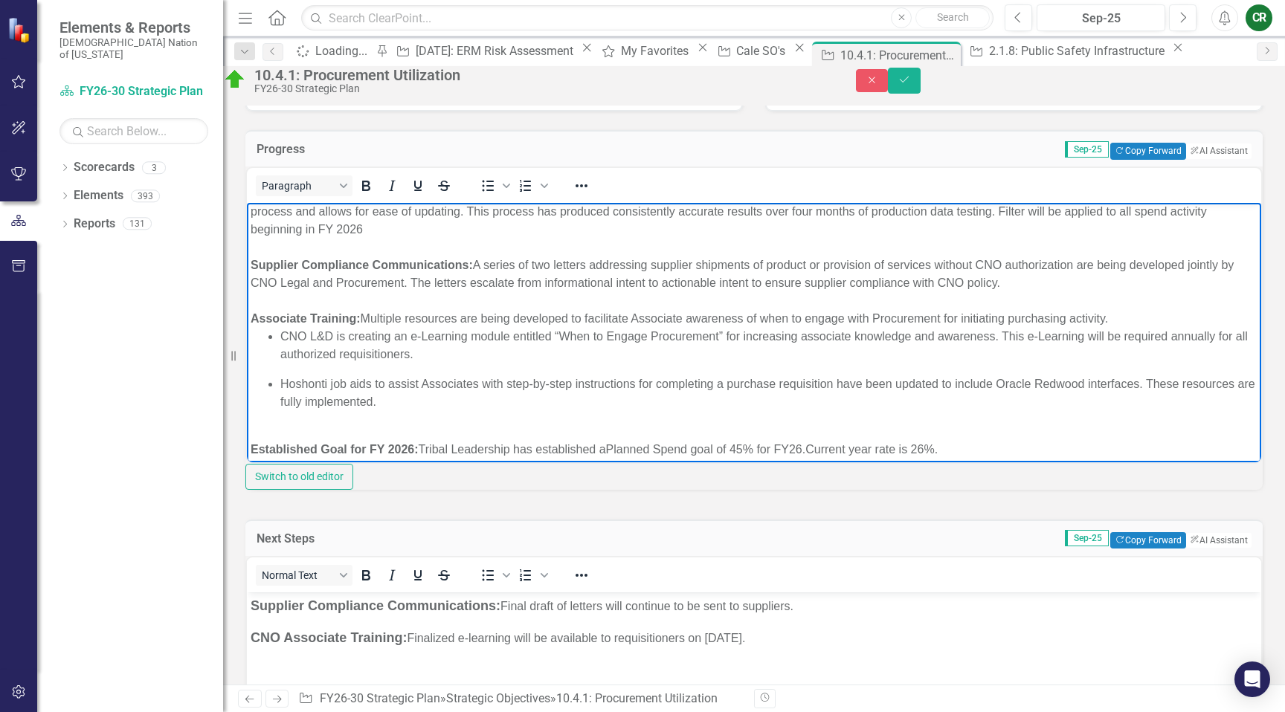
click at [1117, 322] on div "Associate Training: Multiple resources are being developed to facilitate Associ…" at bounding box center [754, 318] width 1006 height 18
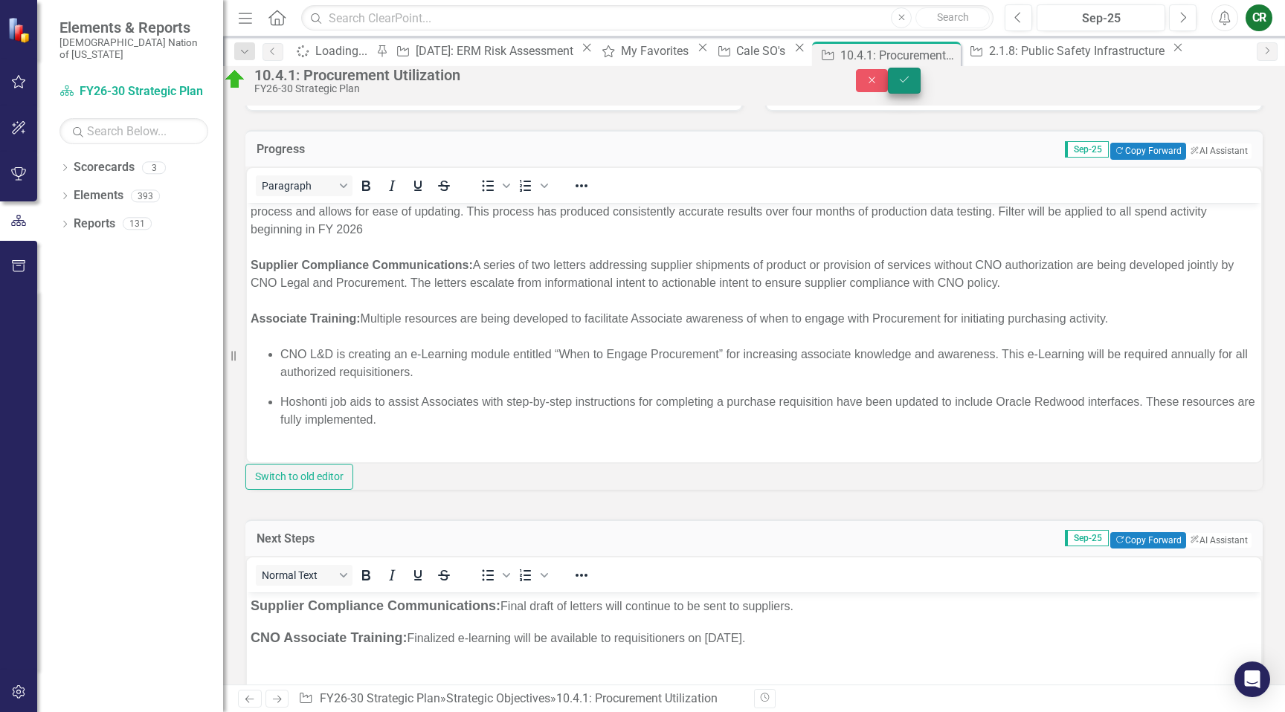
click at [920, 77] on button "Save" at bounding box center [904, 81] width 33 height 26
